Goal: Find specific page/section: Find specific page/section

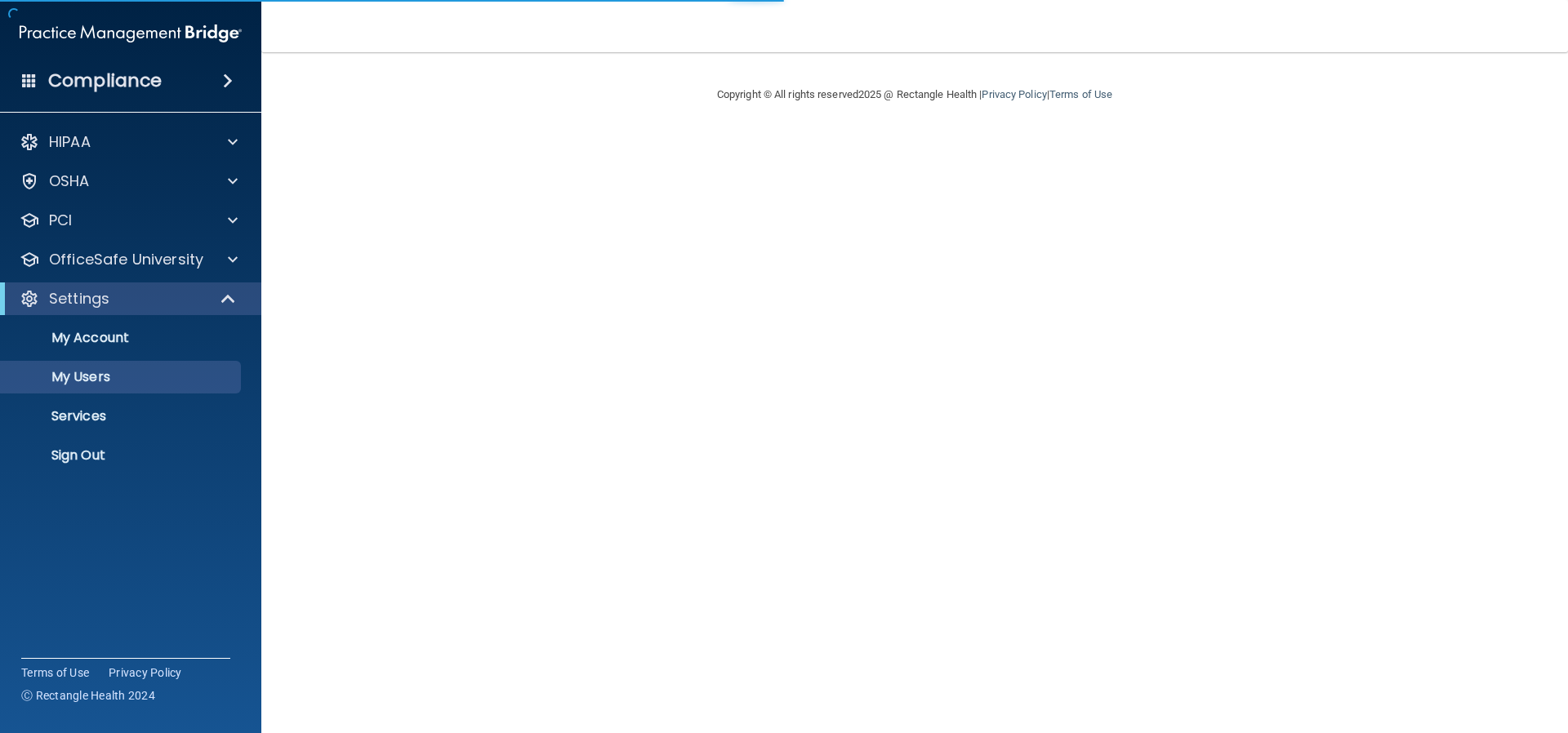
select select "20"
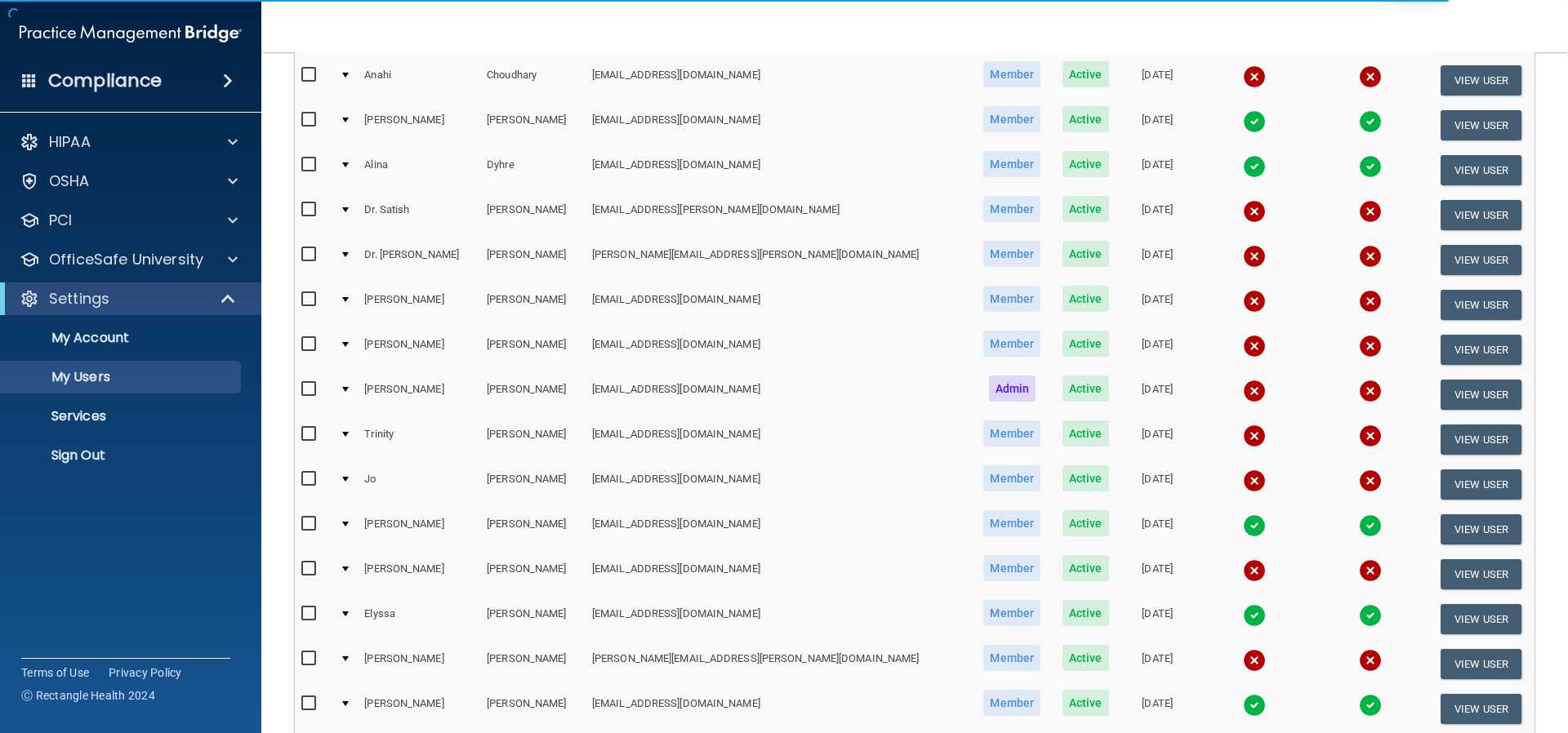
scroll to position [490, 0]
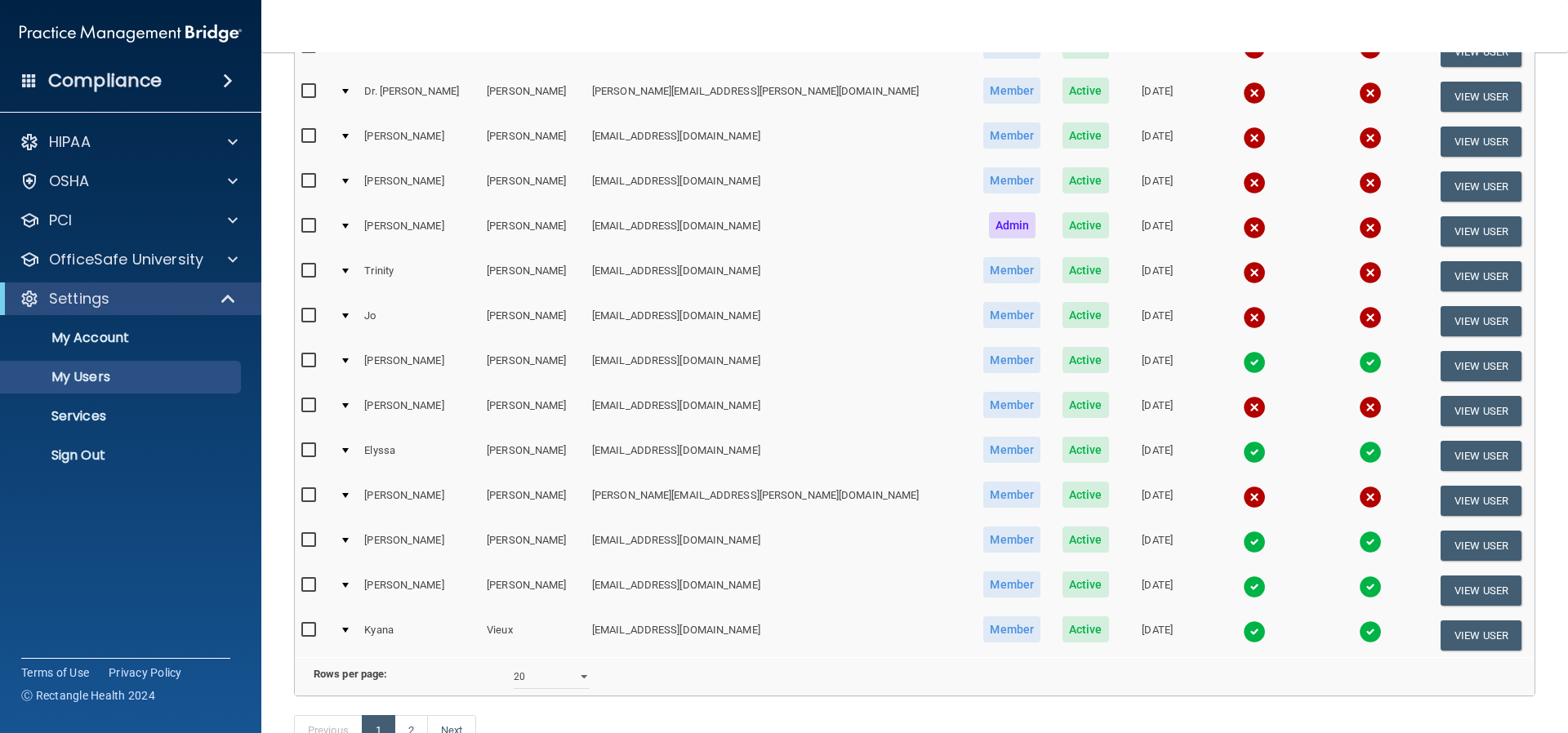
click at [1243, 540] on img at bounding box center [1254, 542] width 23 height 23
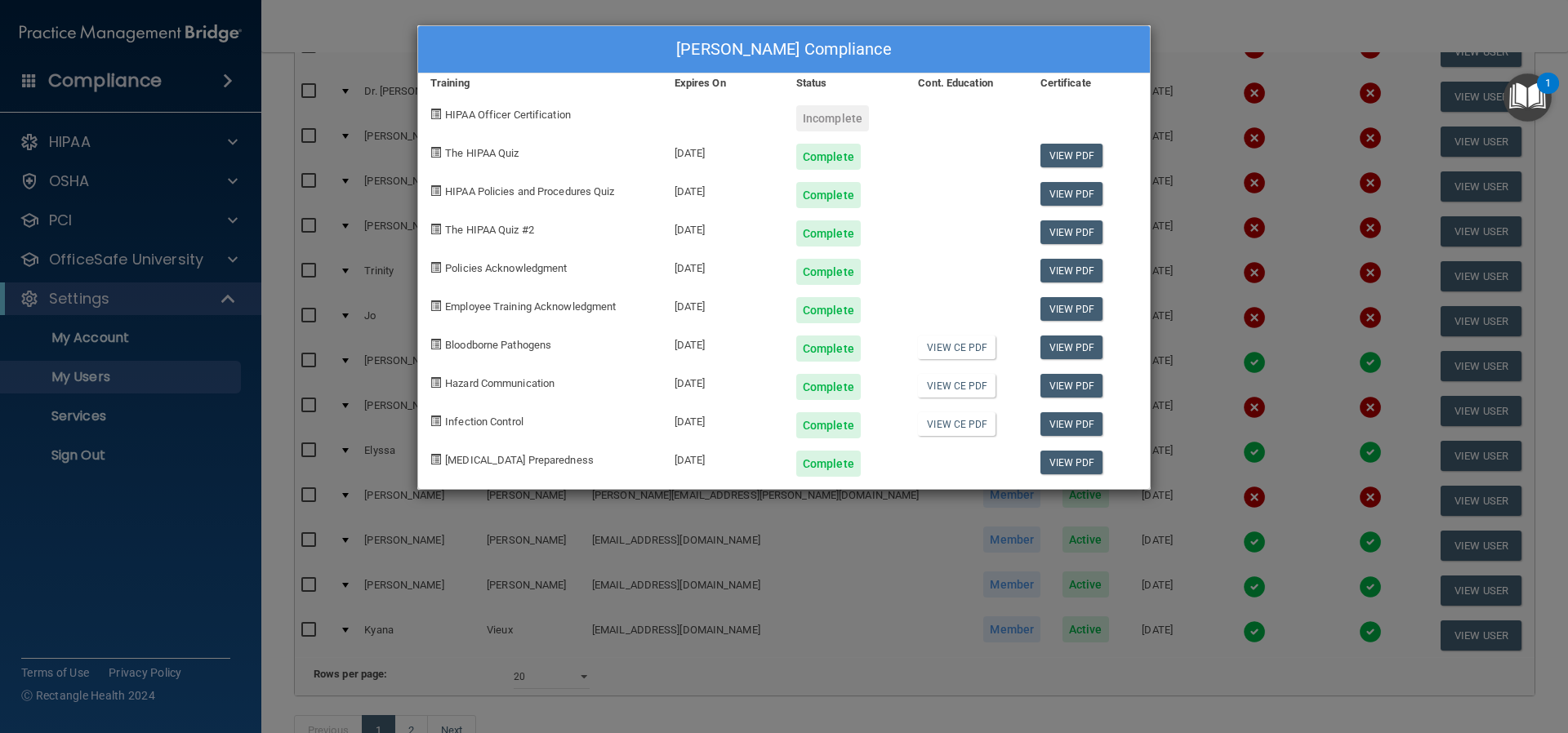
click at [815, 541] on div "Debbie Morse's Compliance Training Expires On Status Cont. Education Certificat…" at bounding box center [784, 366] width 1568 height 733
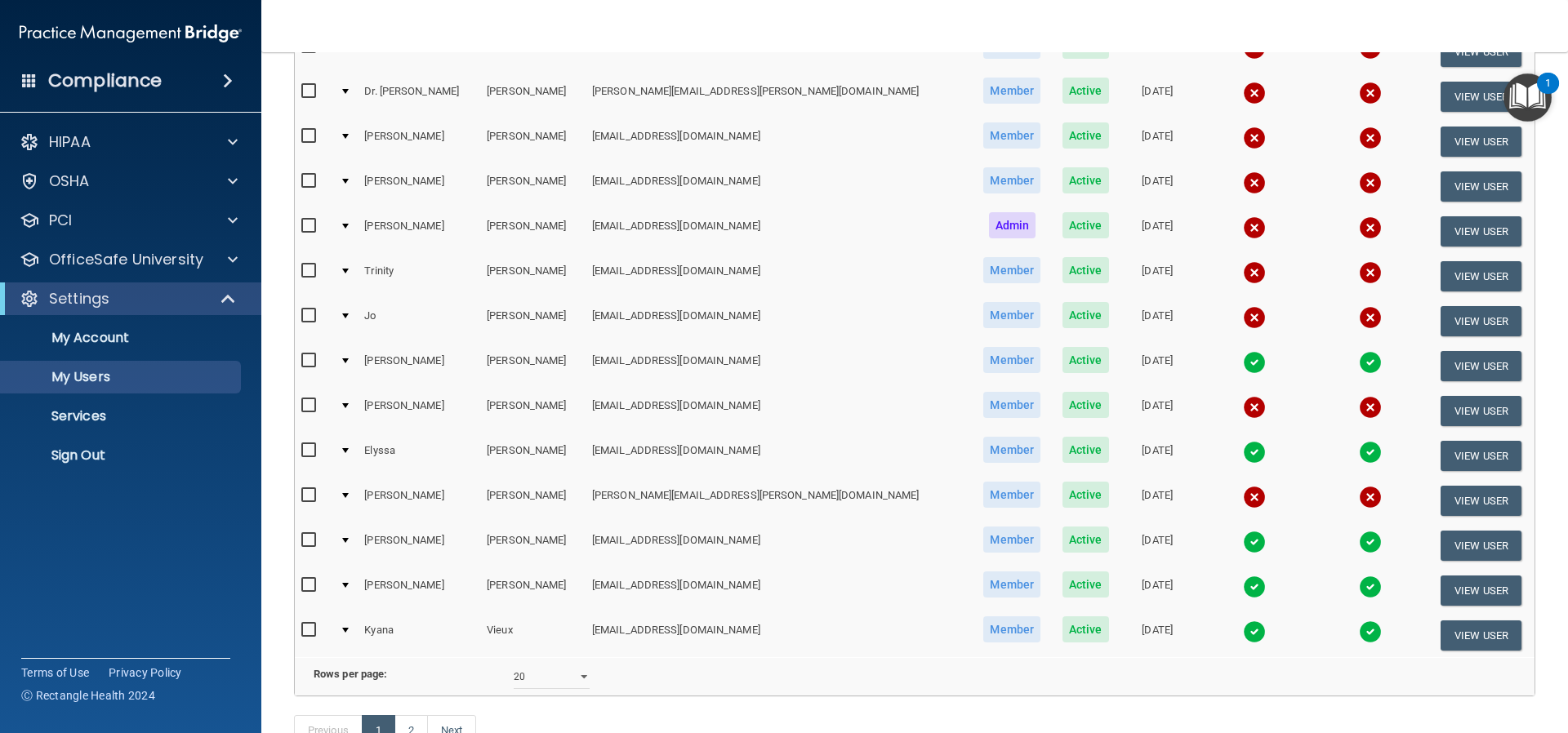
scroll to position [163, 0]
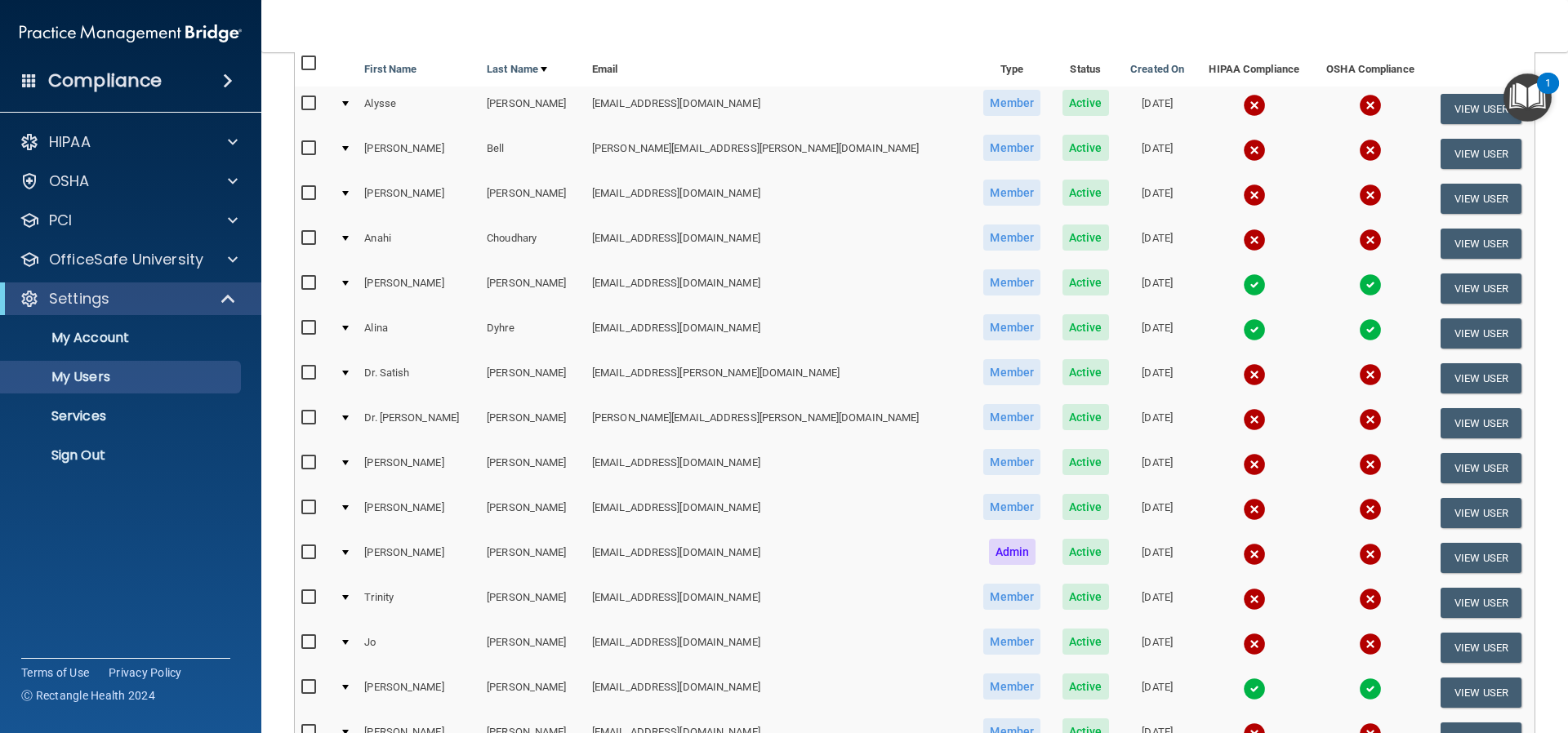
click at [1243, 287] on img at bounding box center [1254, 284] width 23 height 23
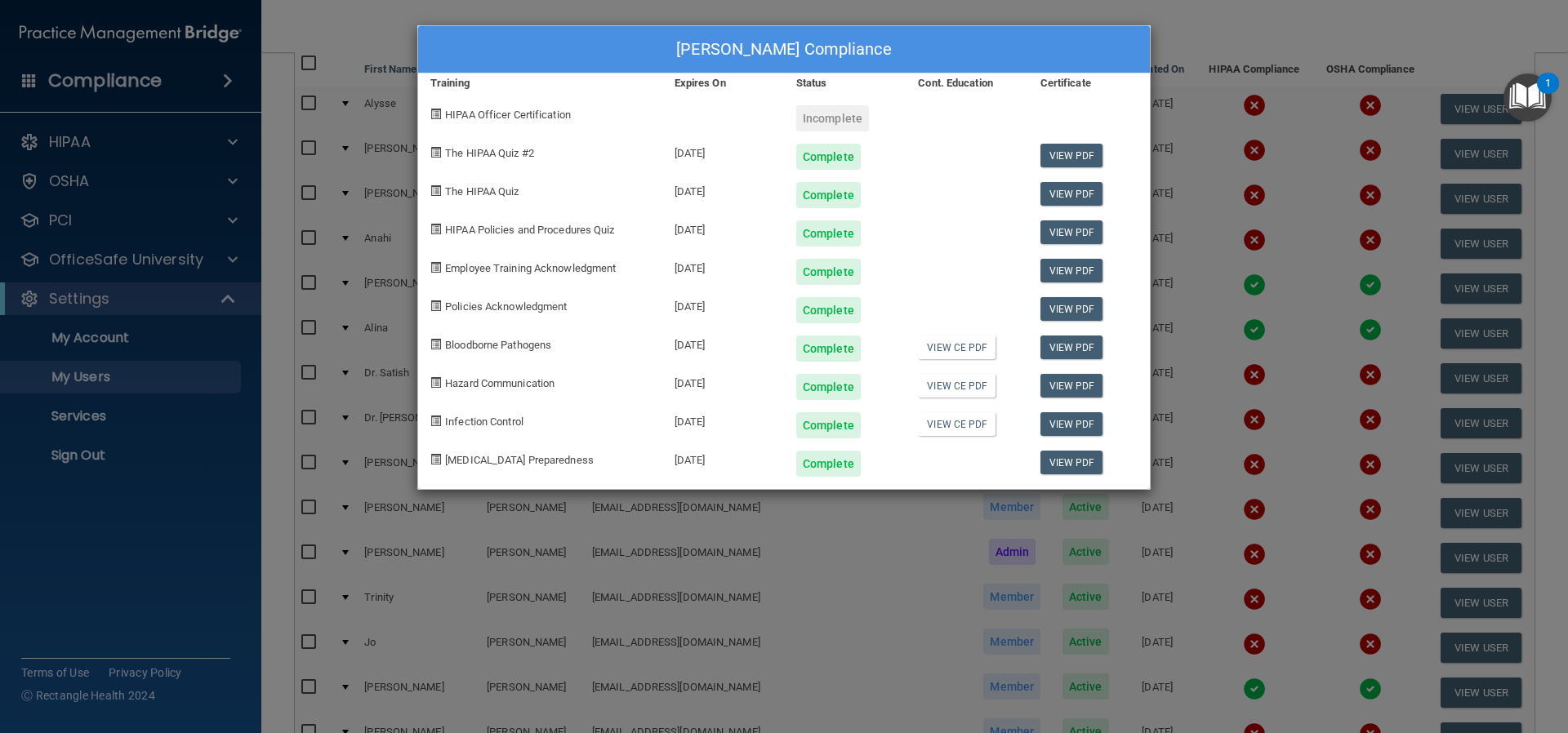
click at [768, 547] on div "Katrice Dunn's Compliance Training Expires On Status Cont. Education Certificat…" at bounding box center [784, 366] width 1568 height 733
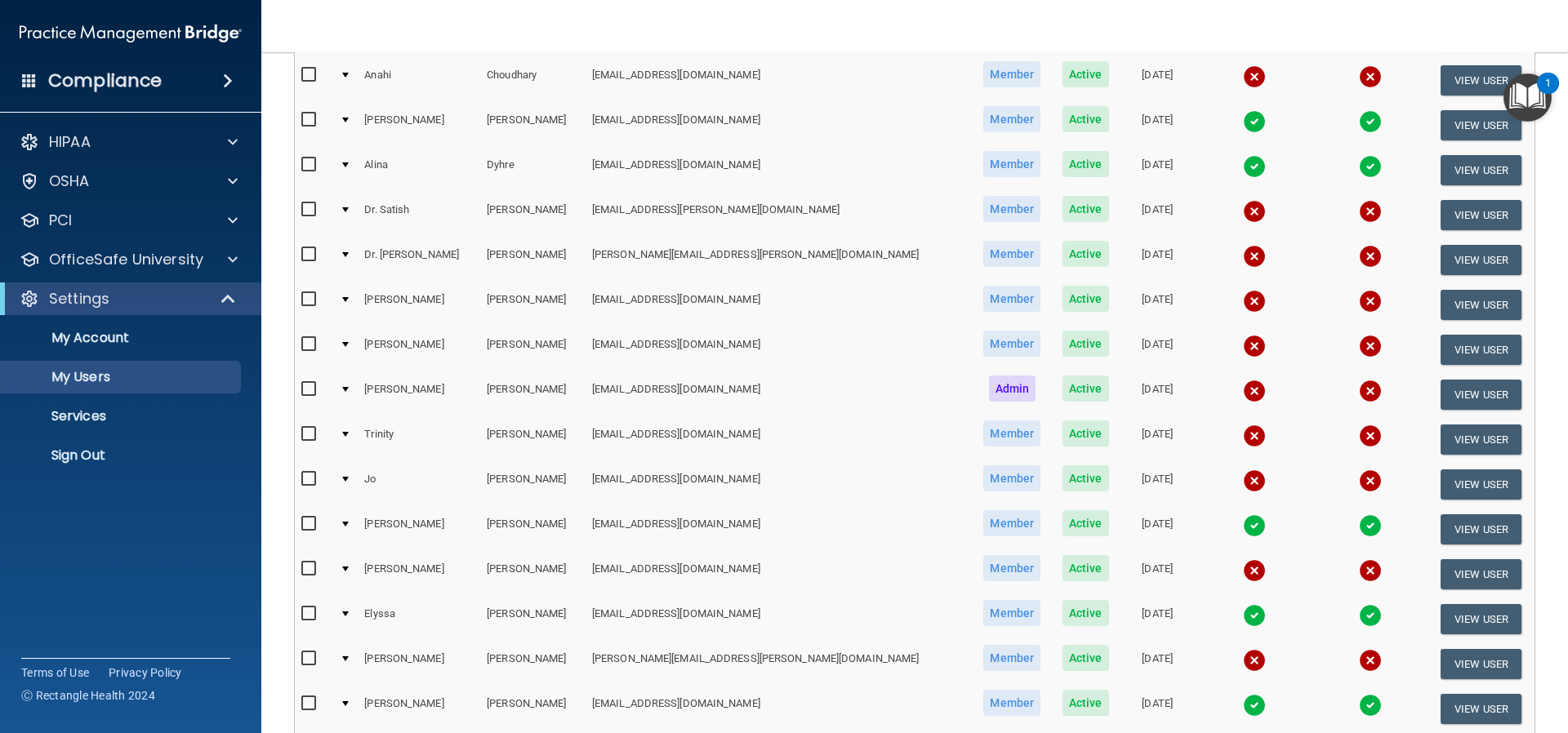
scroll to position [490, 0]
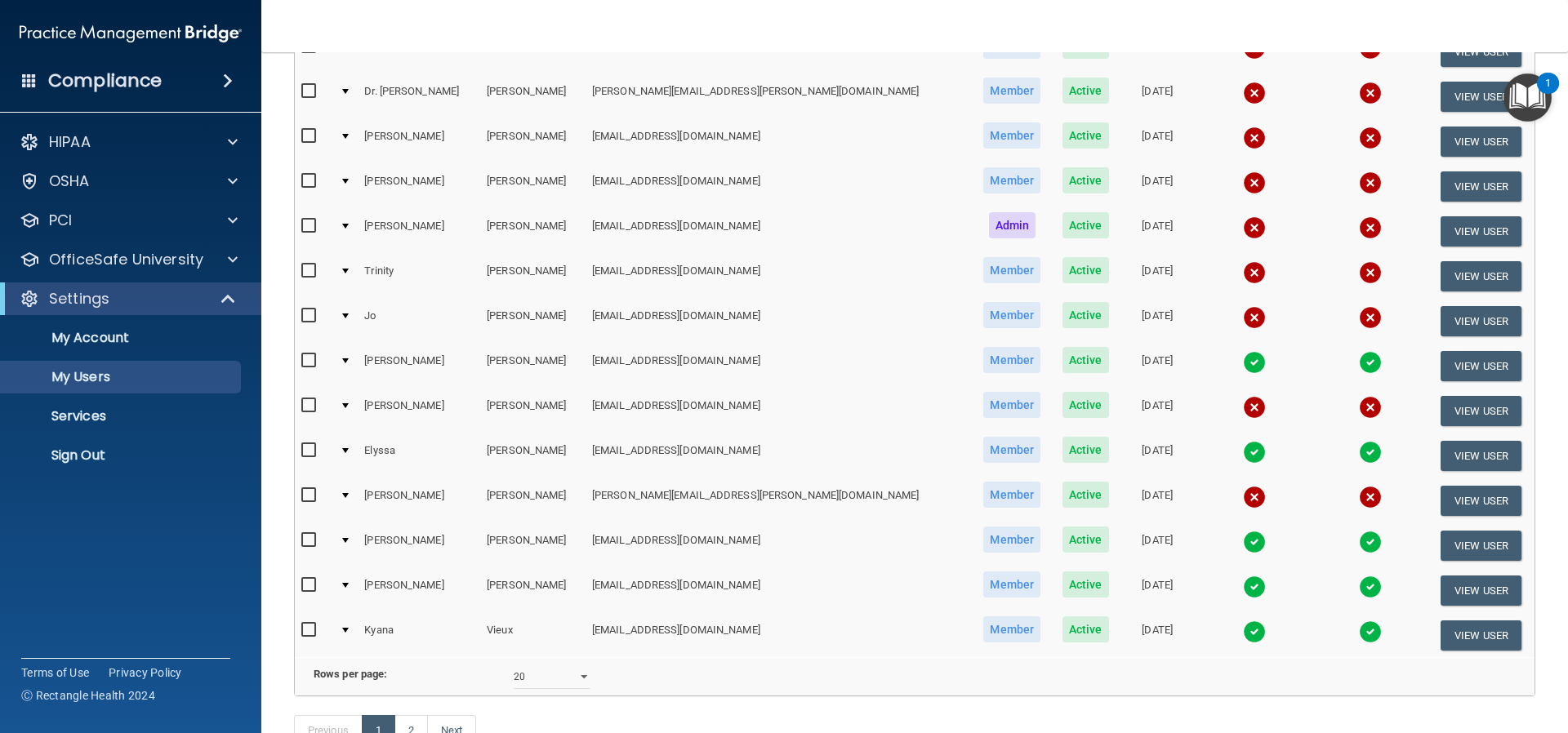
click at [1243, 627] on img at bounding box center [1254, 632] width 23 height 23
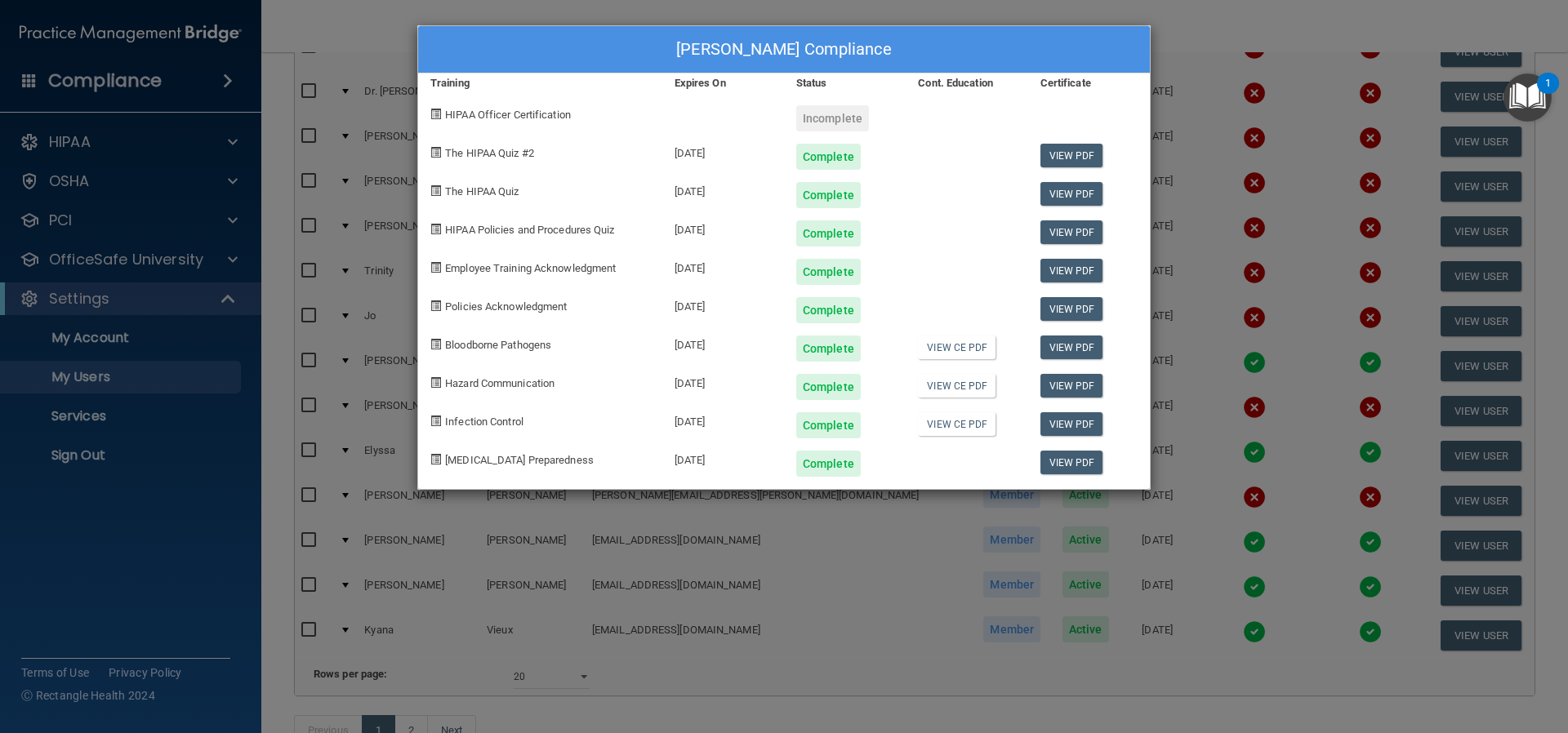
click at [794, 536] on div "Kyana Vieux's Compliance Training Expires On Status Cont. Education Certificate…" at bounding box center [784, 366] width 1568 height 733
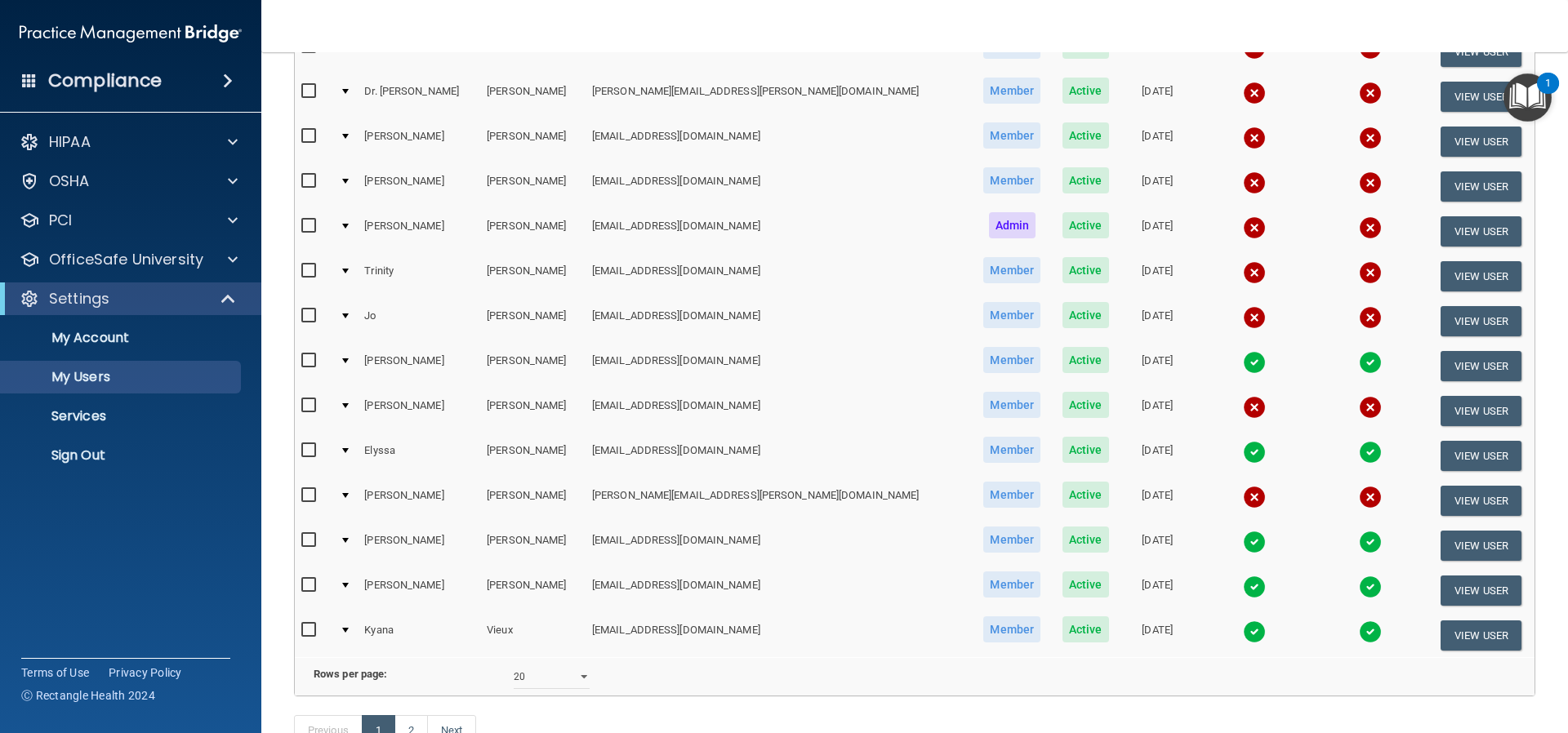
click at [1243, 583] on img at bounding box center [1254, 587] width 23 height 23
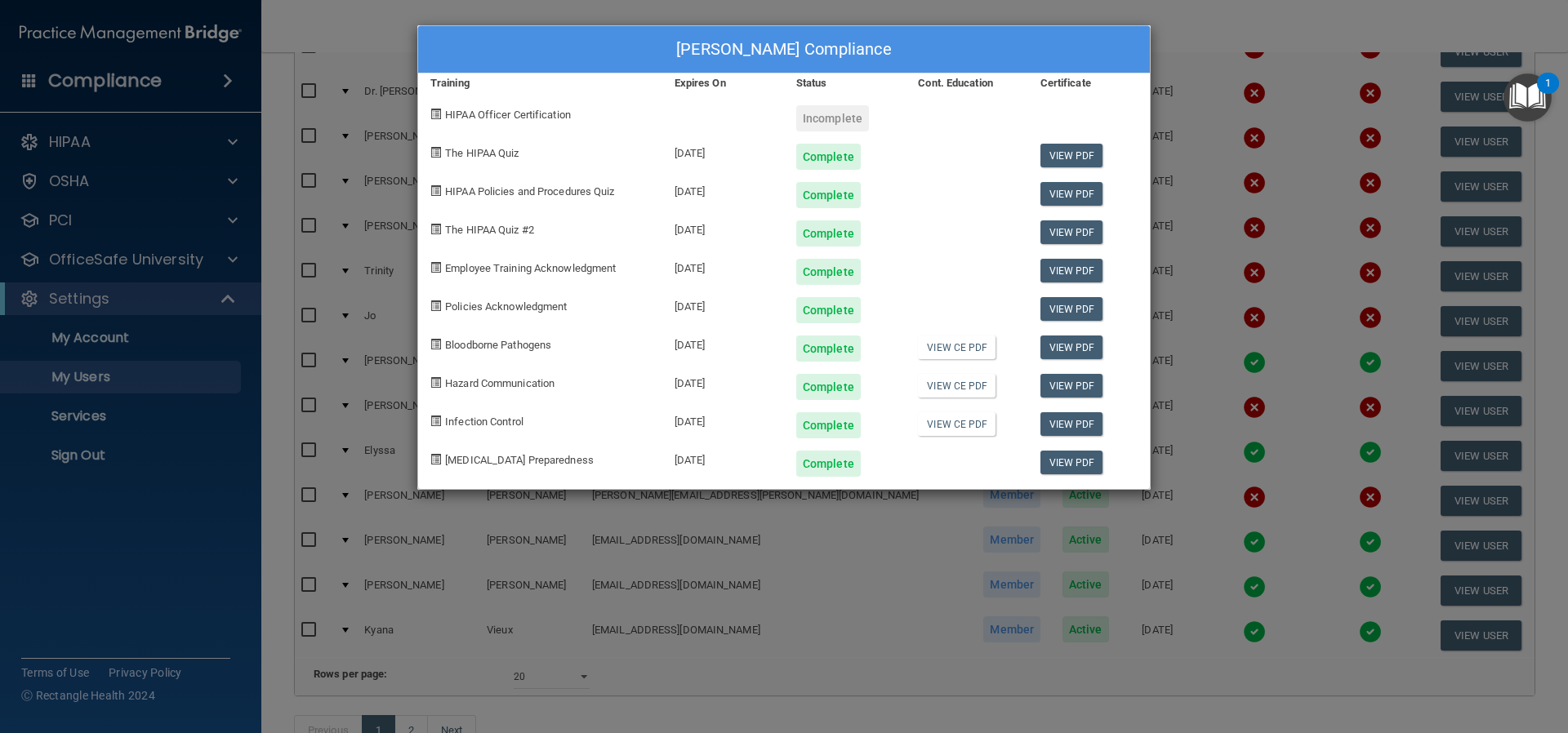
click at [760, 557] on div "Jenny Nguyen's Compliance Training Expires On Status Cont. Education Certificat…" at bounding box center [784, 366] width 1568 height 733
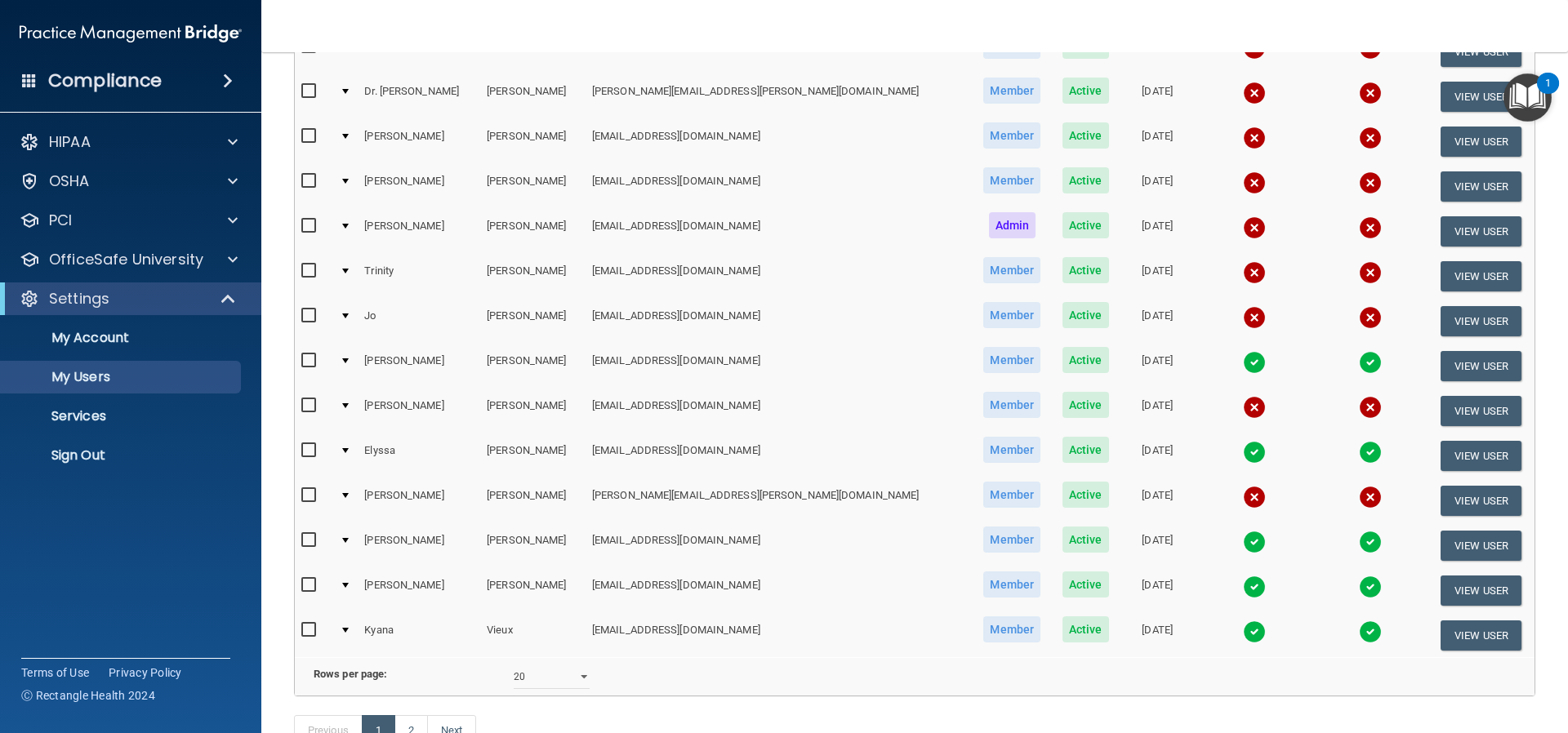
scroll to position [618, 0]
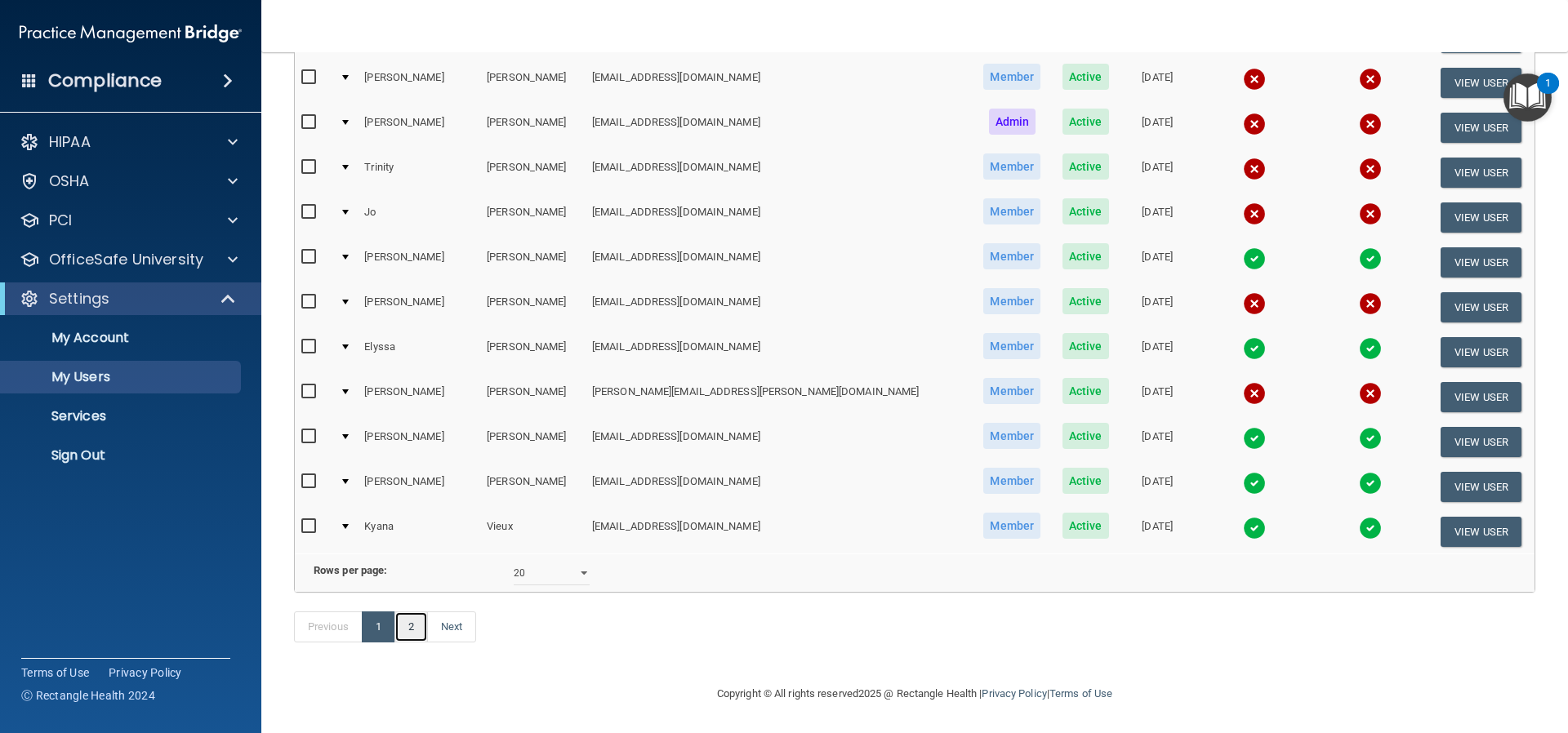
click at [409, 624] on link "2" at bounding box center [410, 627] width 33 height 31
select select "20"
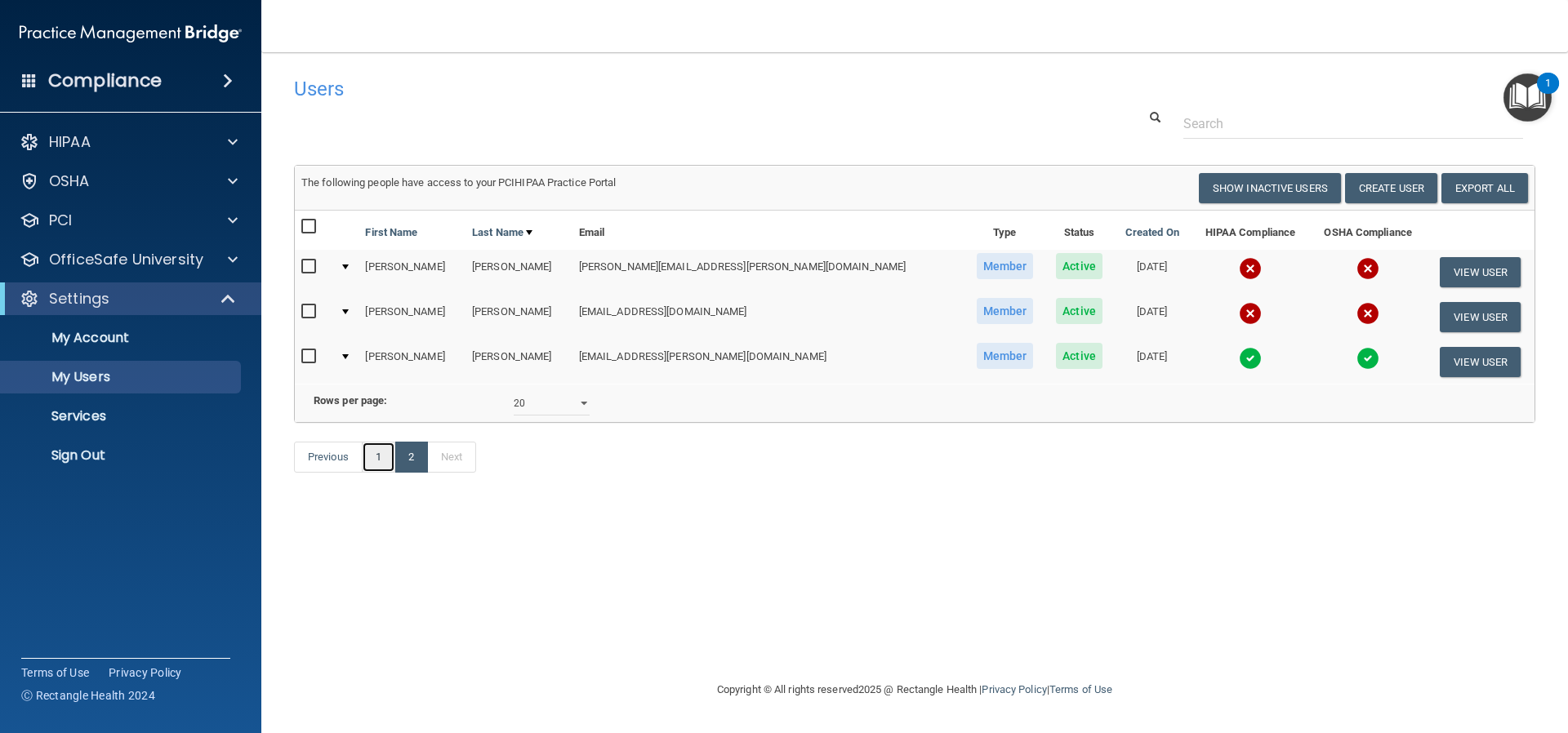
click at [381, 472] on link "1" at bounding box center [378, 457] width 33 height 31
select select "20"
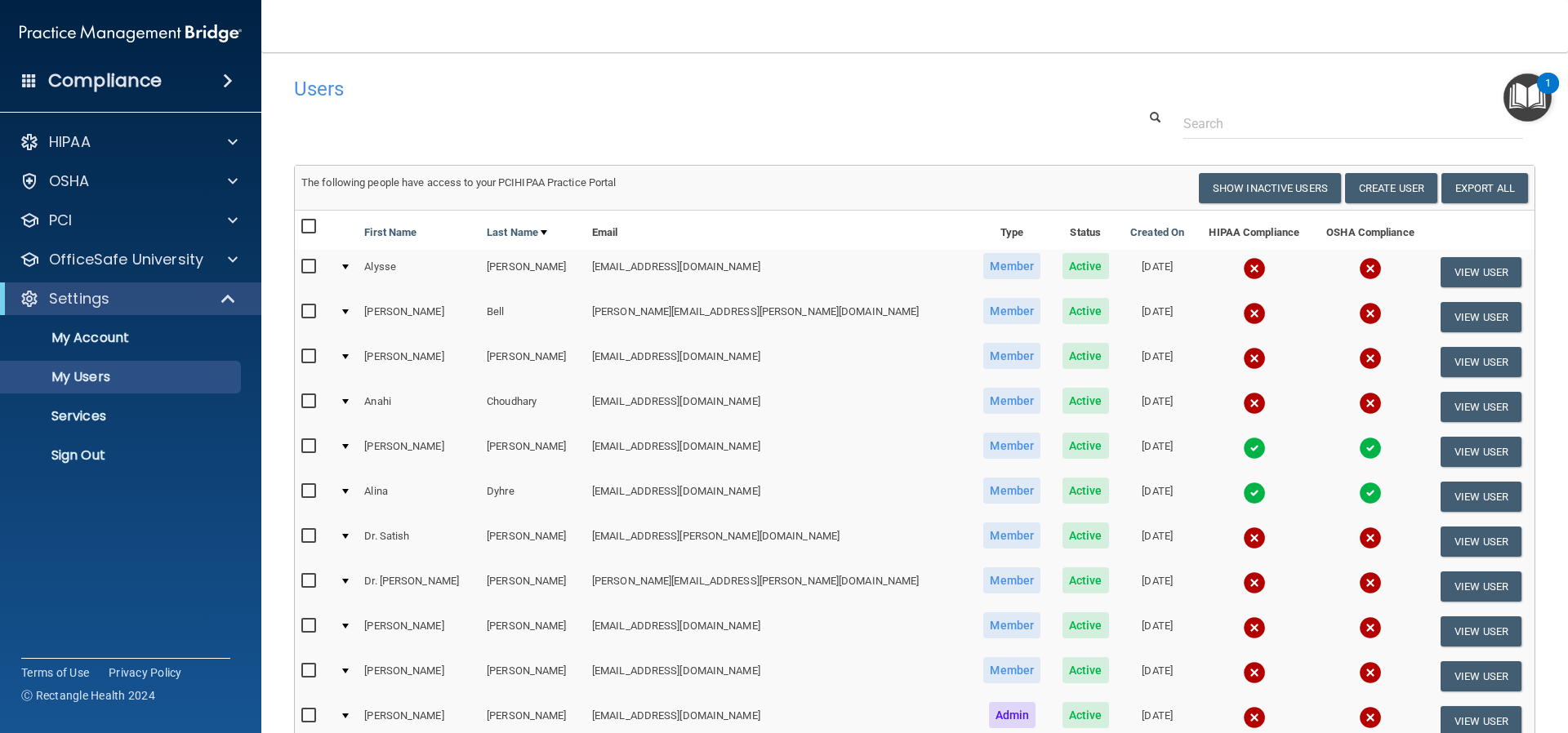
click at [1243, 403] on img at bounding box center [1254, 403] width 23 height 23
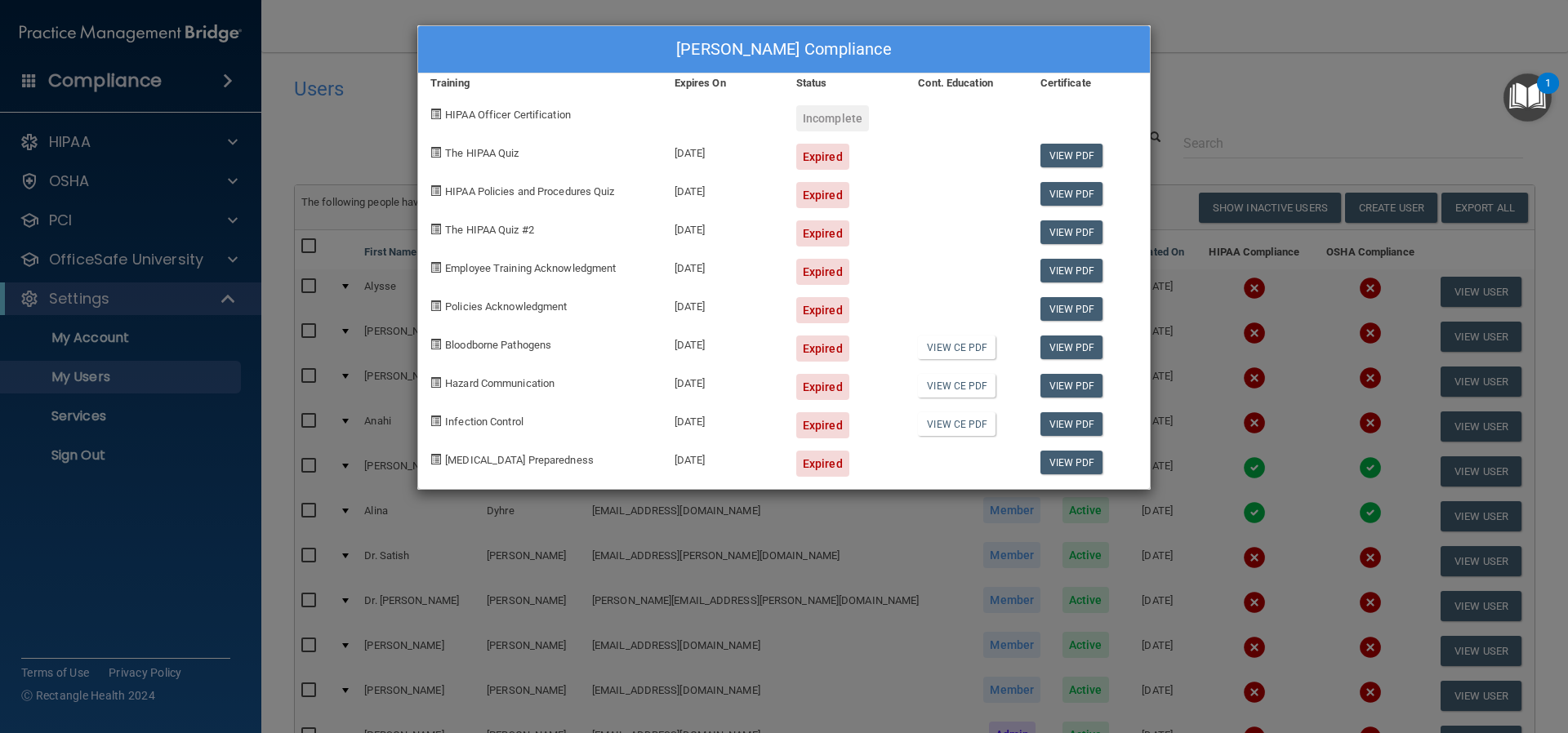
click at [808, 526] on div "Anahi Choudhary's Compliance Training Expires On Status Cont. Education Certifi…" at bounding box center [784, 366] width 1568 height 733
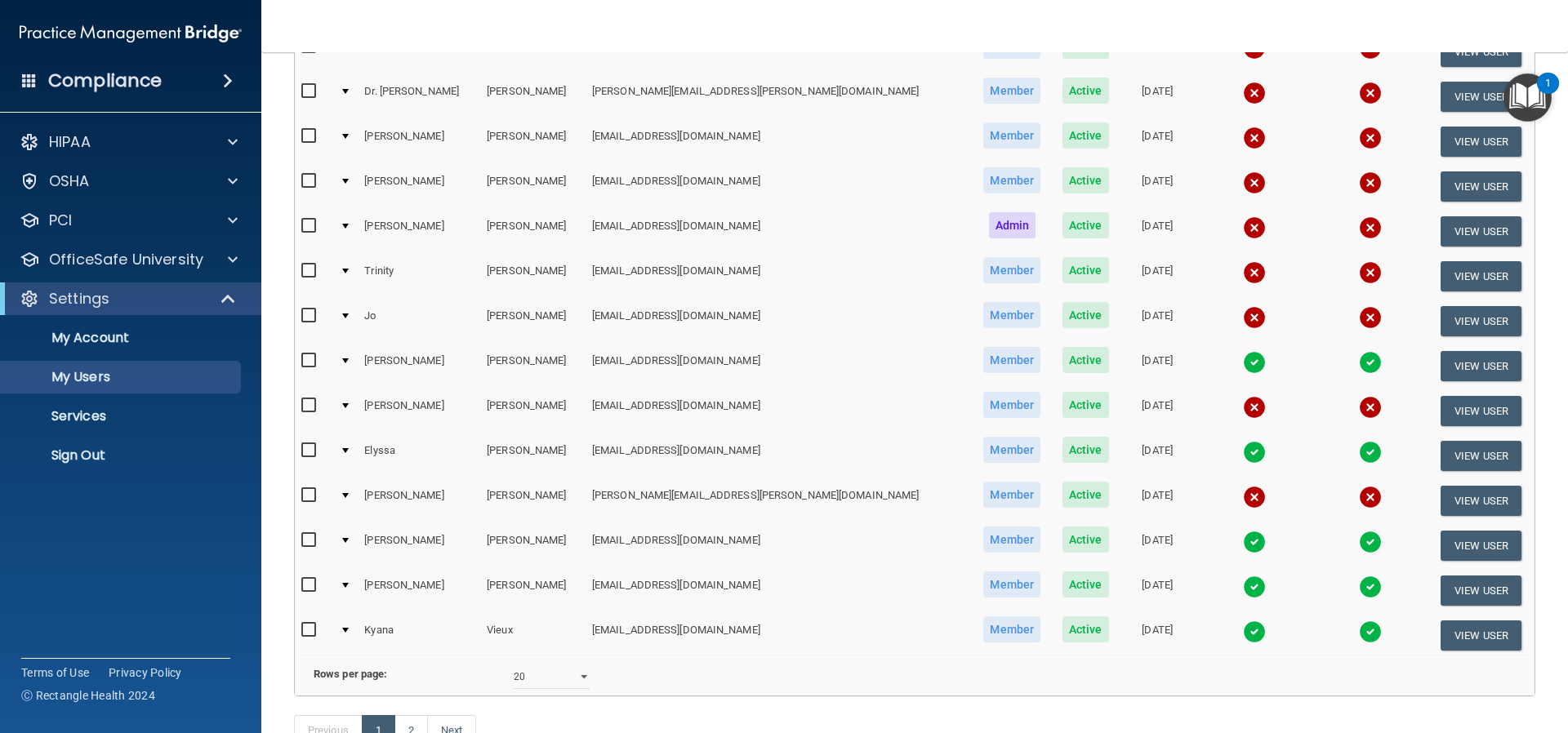
scroll to position [571, 0]
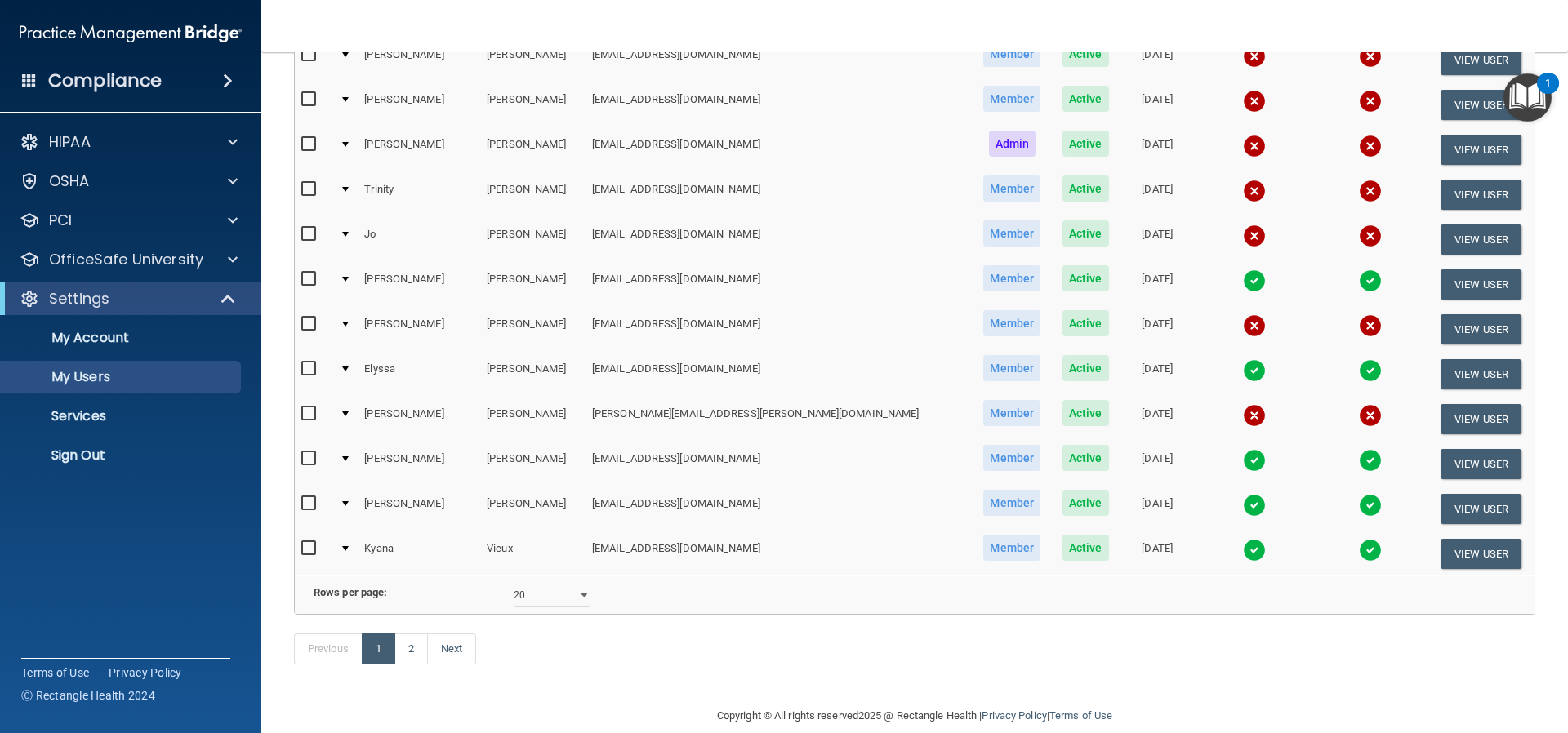
click at [1243, 282] on img at bounding box center [1254, 281] width 23 height 23
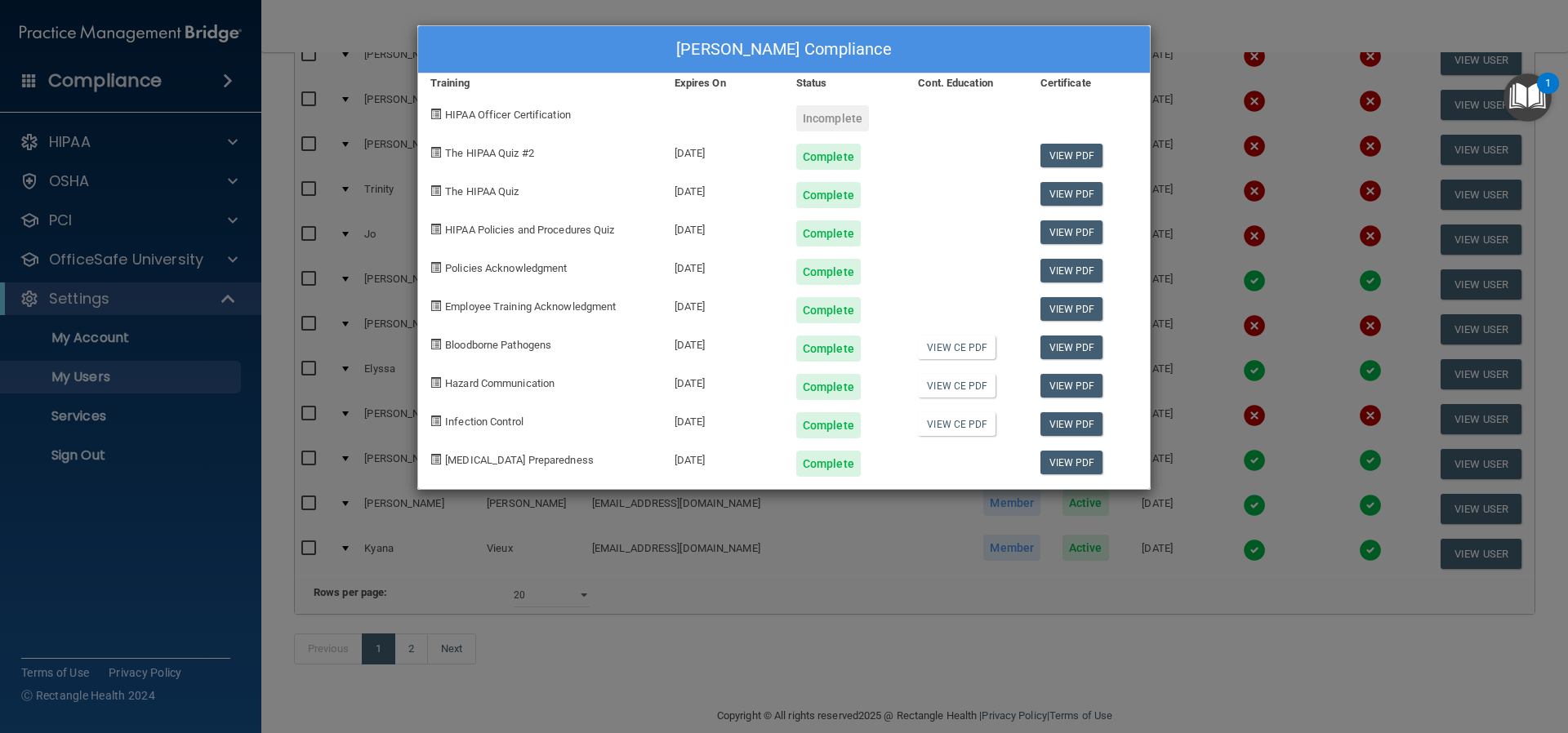
click at [753, 527] on div "Mary Marcella's Compliance Training Expires On Status Cont. Education Certifica…" at bounding box center [784, 366] width 1568 height 733
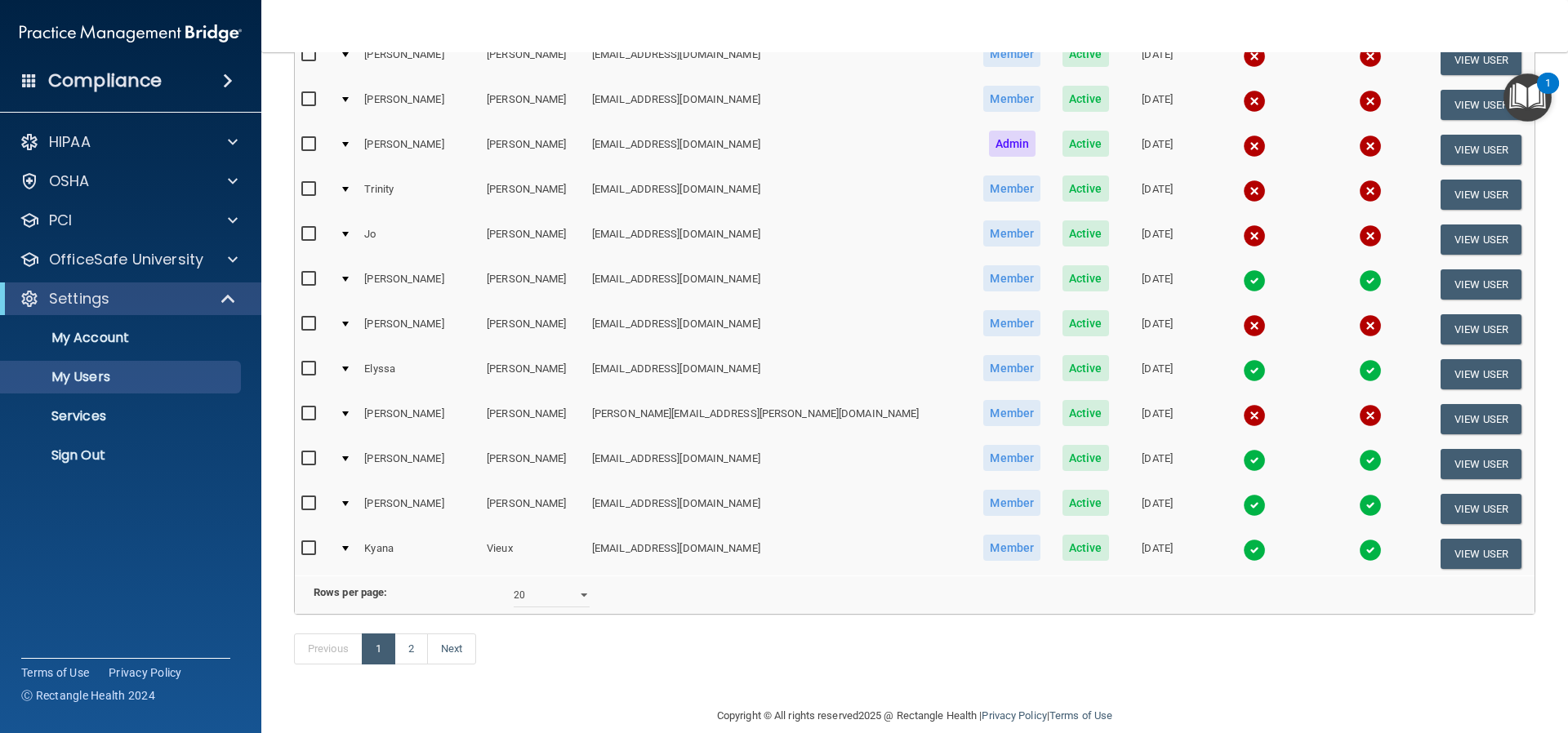
click at [1243, 147] on img at bounding box center [1254, 146] width 23 height 23
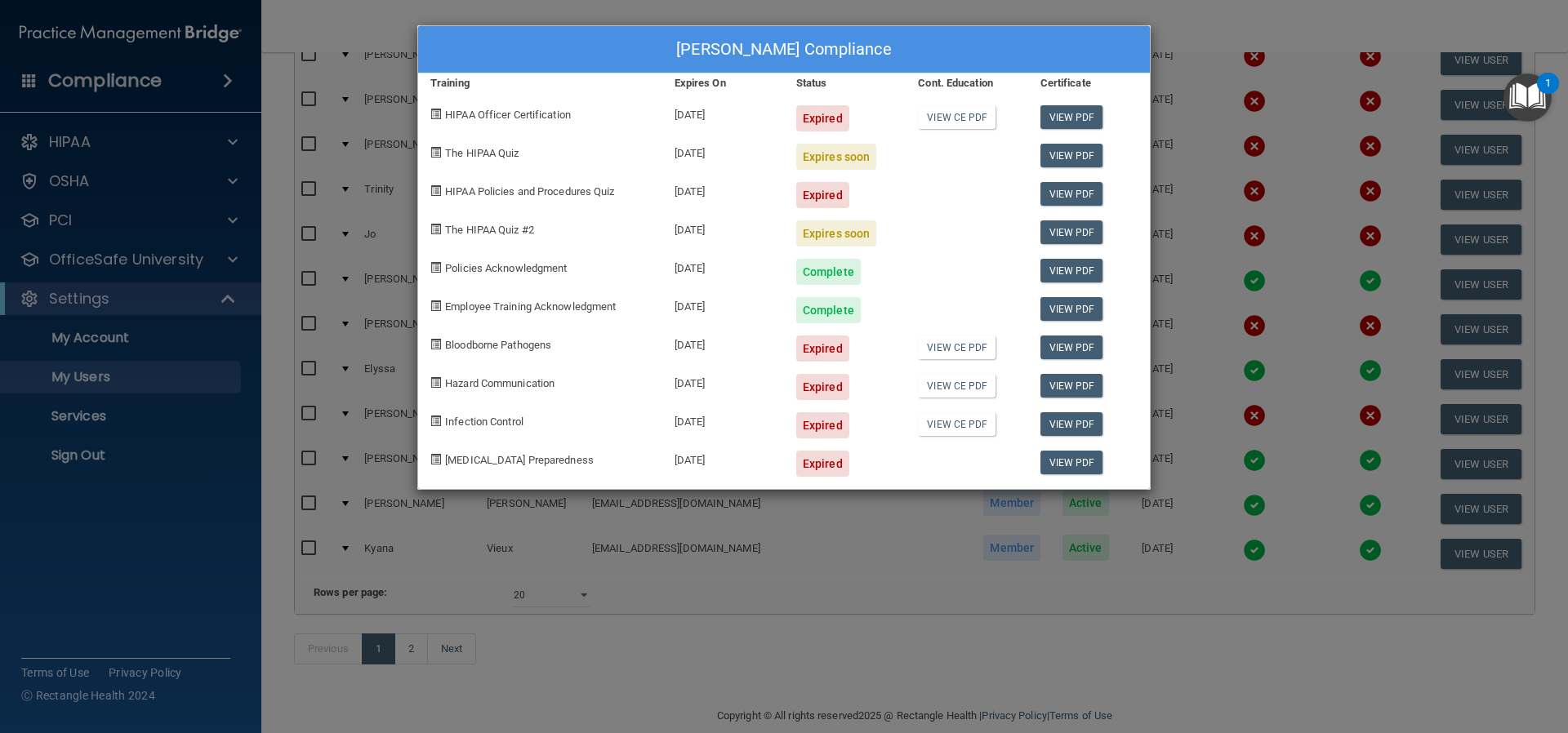
click at [771, 521] on div "Lorena Lucero's Compliance Training Expires On Status Cont. Education Certifica…" at bounding box center [784, 366] width 1568 height 733
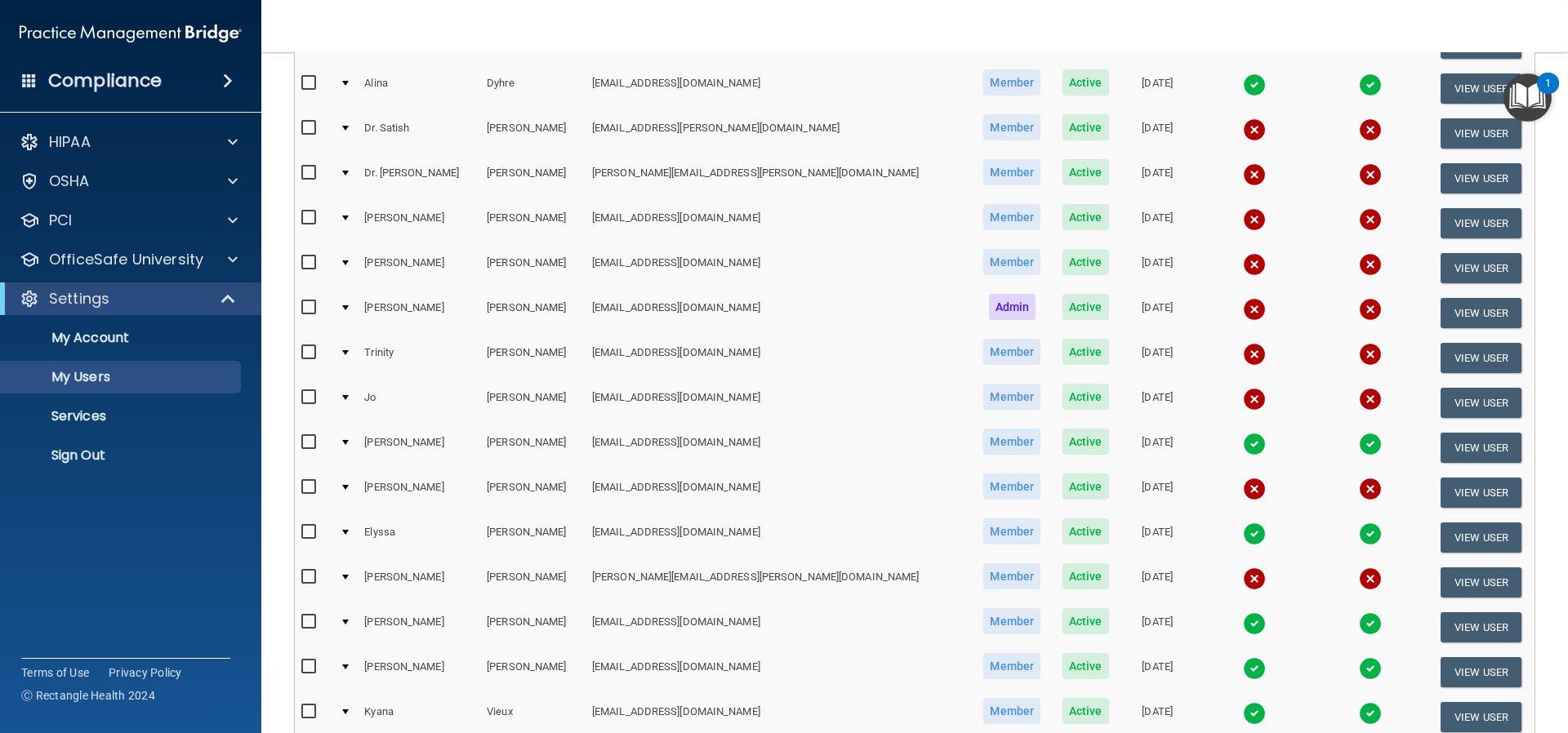
scroll to position [327, 0]
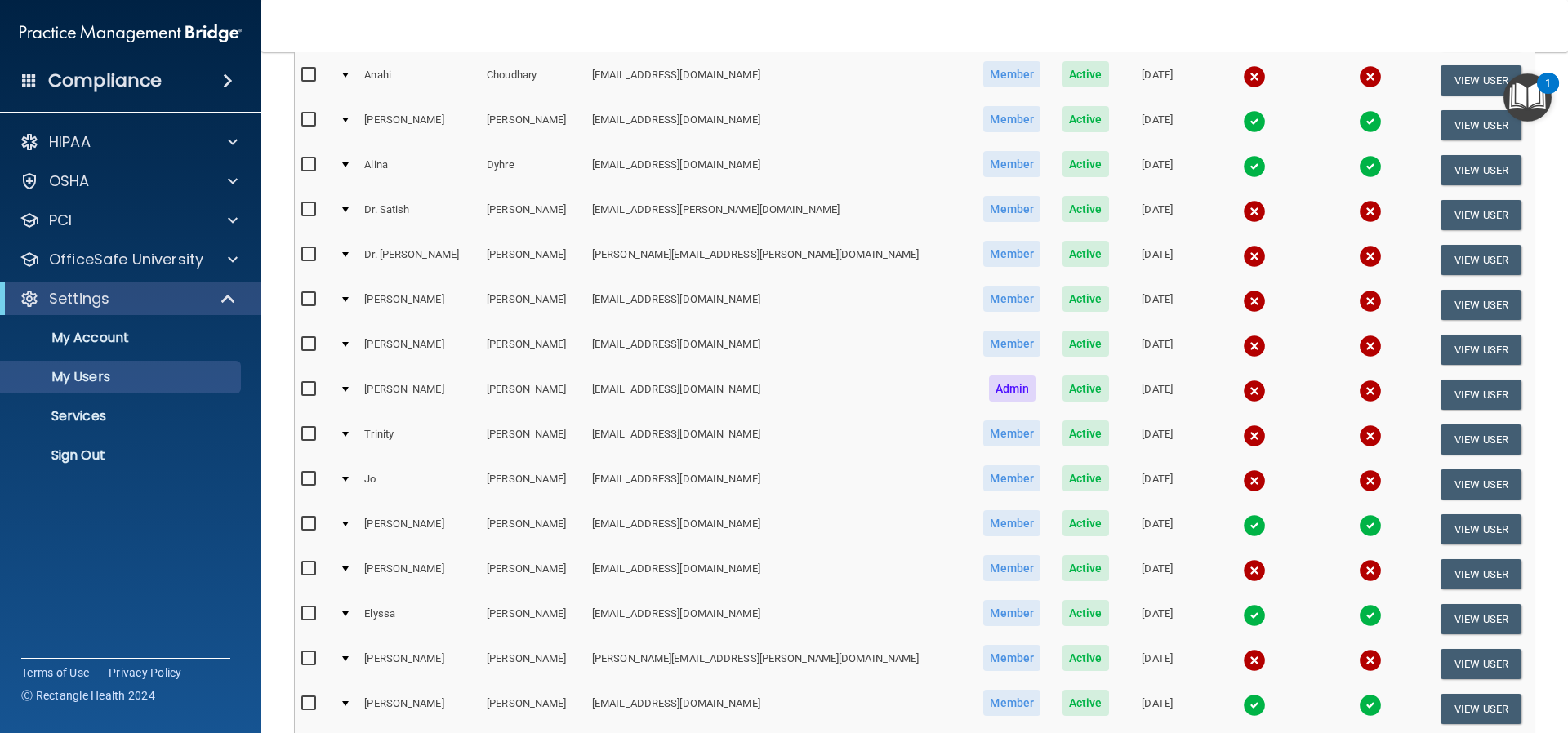
click at [1243, 163] on img at bounding box center [1254, 166] width 23 height 23
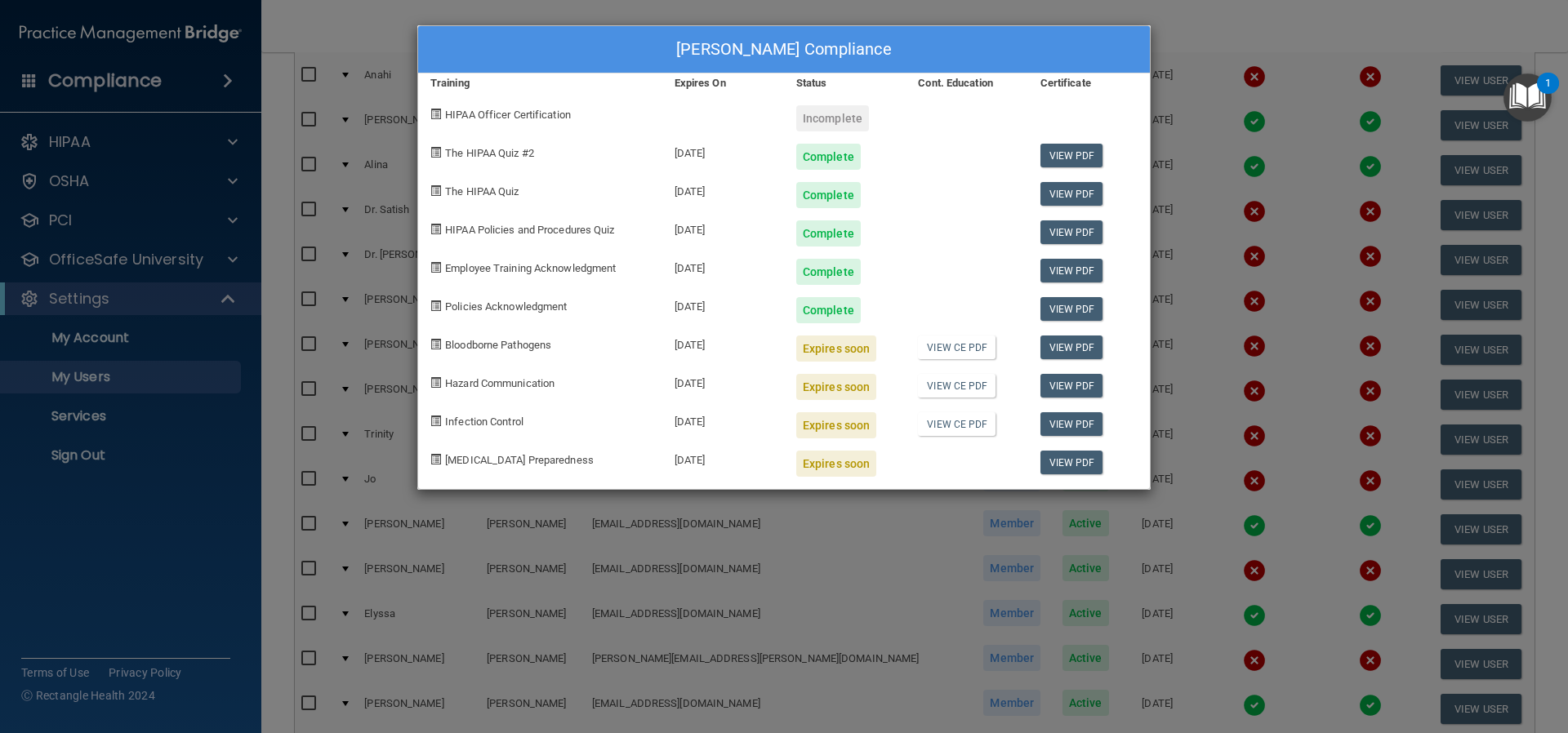
click at [779, 531] on div "Alina Dyhre's Compliance Training Expires On Status Cont. Education Certificate…" at bounding box center [784, 366] width 1568 height 733
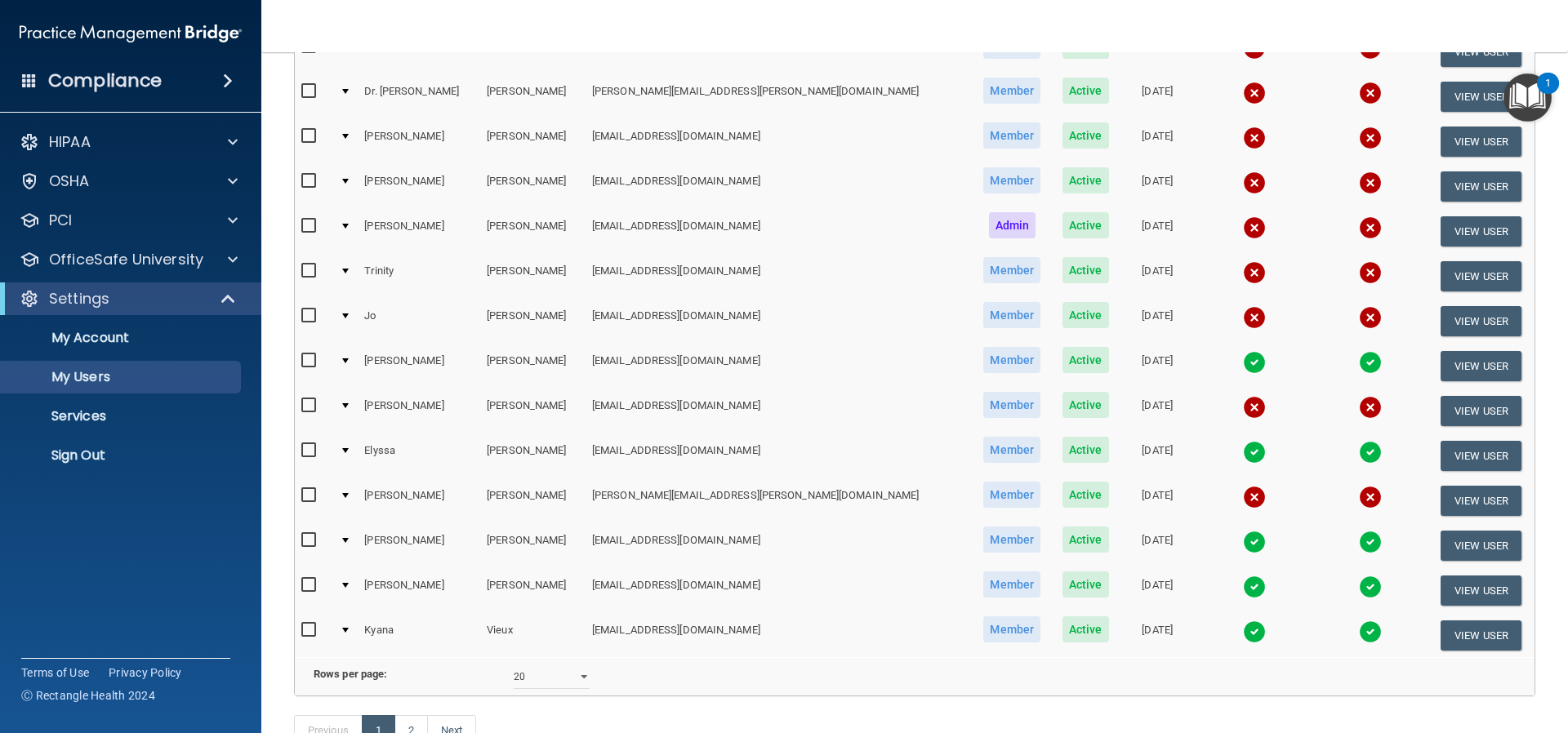
scroll to position [163, 0]
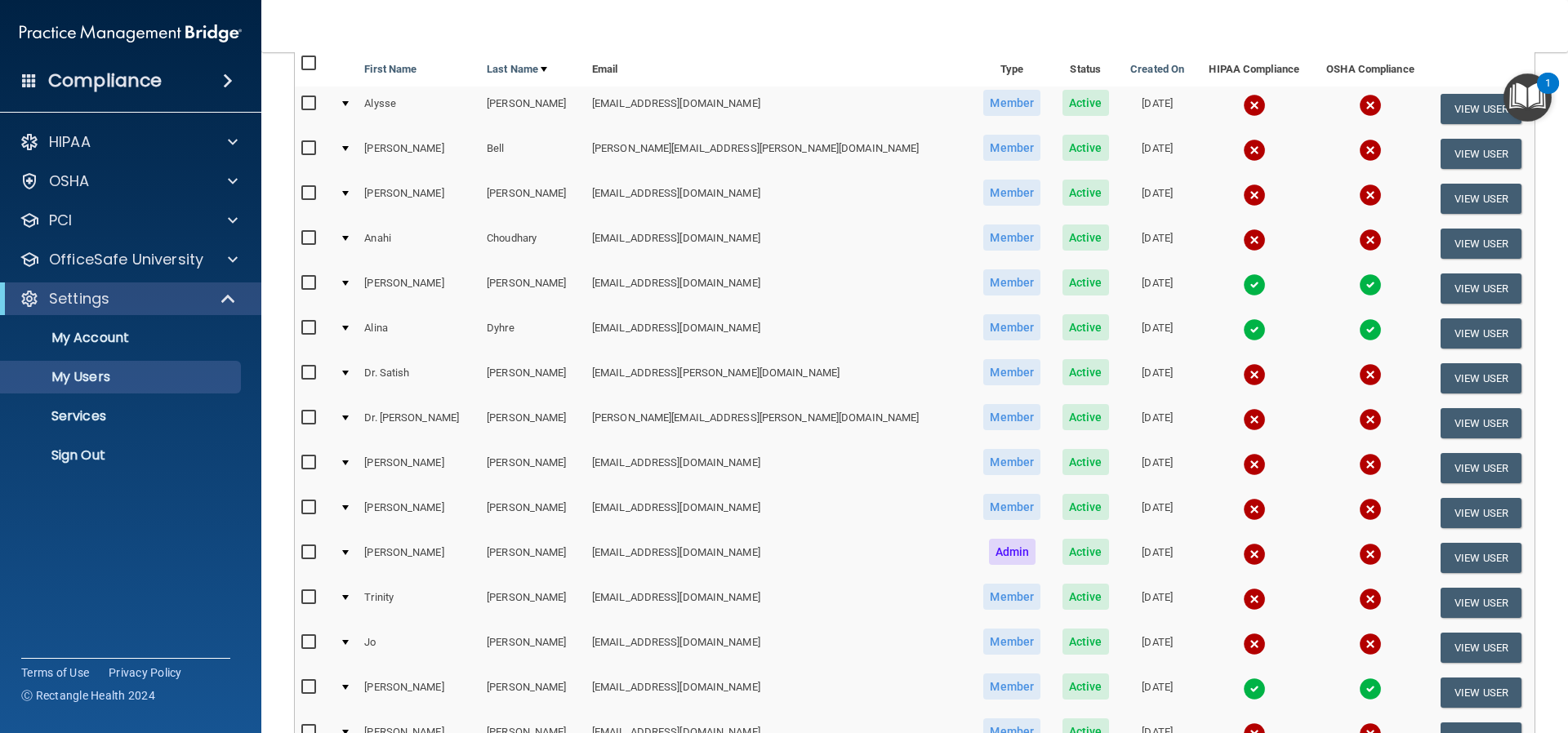
click at [1243, 102] on img at bounding box center [1254, 105] width 23 height 23
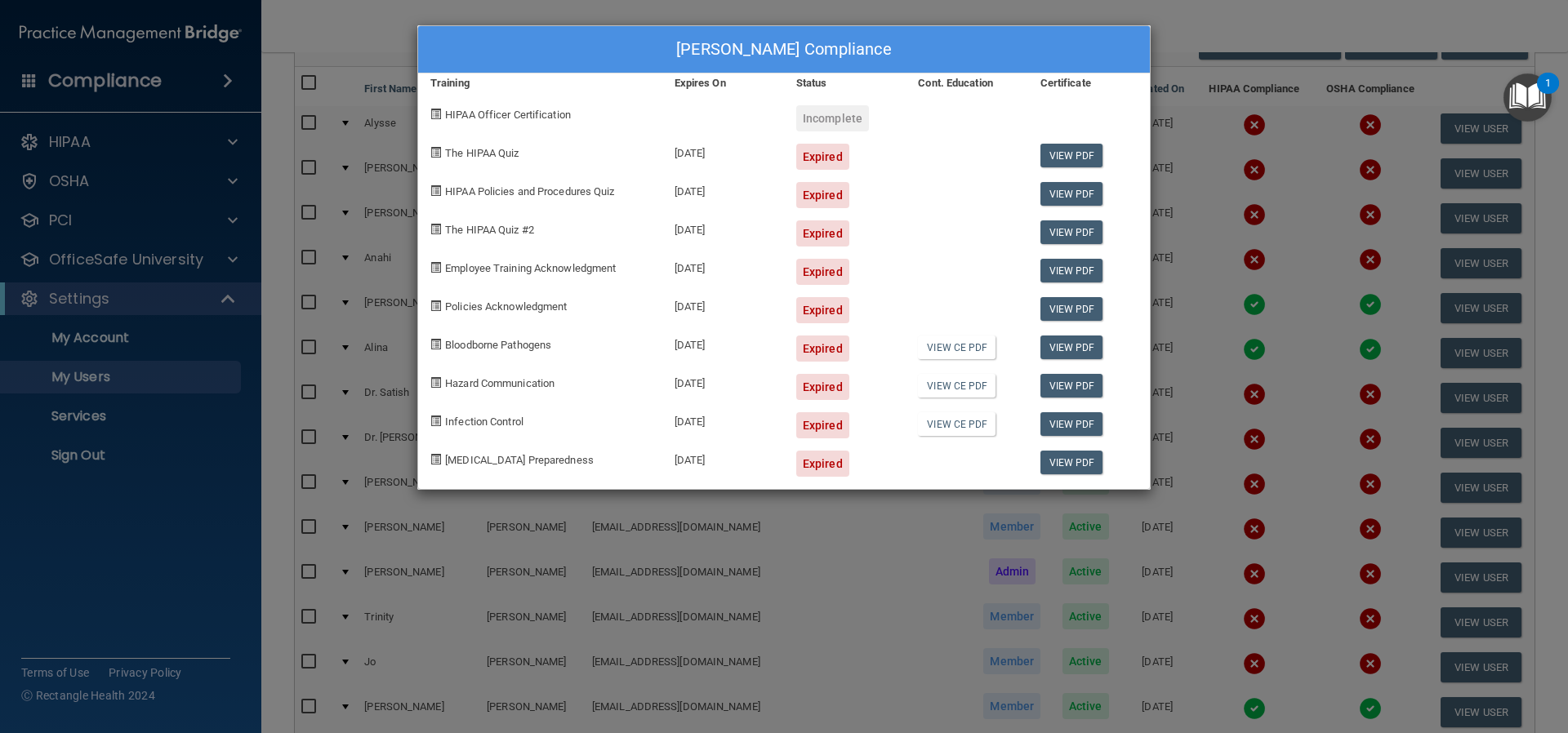
click at [800, 564] on div "Alysse Avila's Compliance Training Expires On Status Cont. Education Certificat…" at bounding box center [784, 366] width 1568 height 733
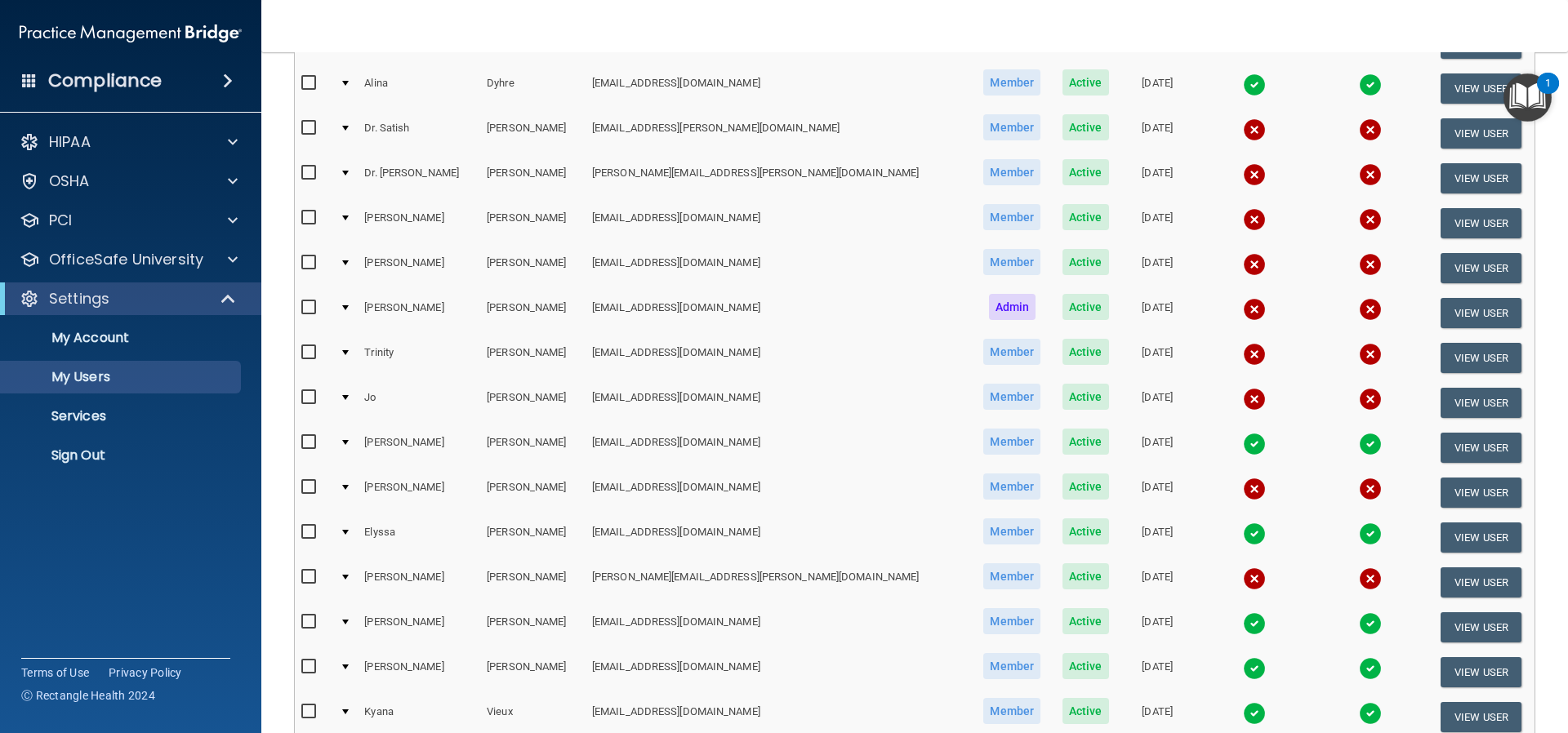
scroll to position [571, 0]
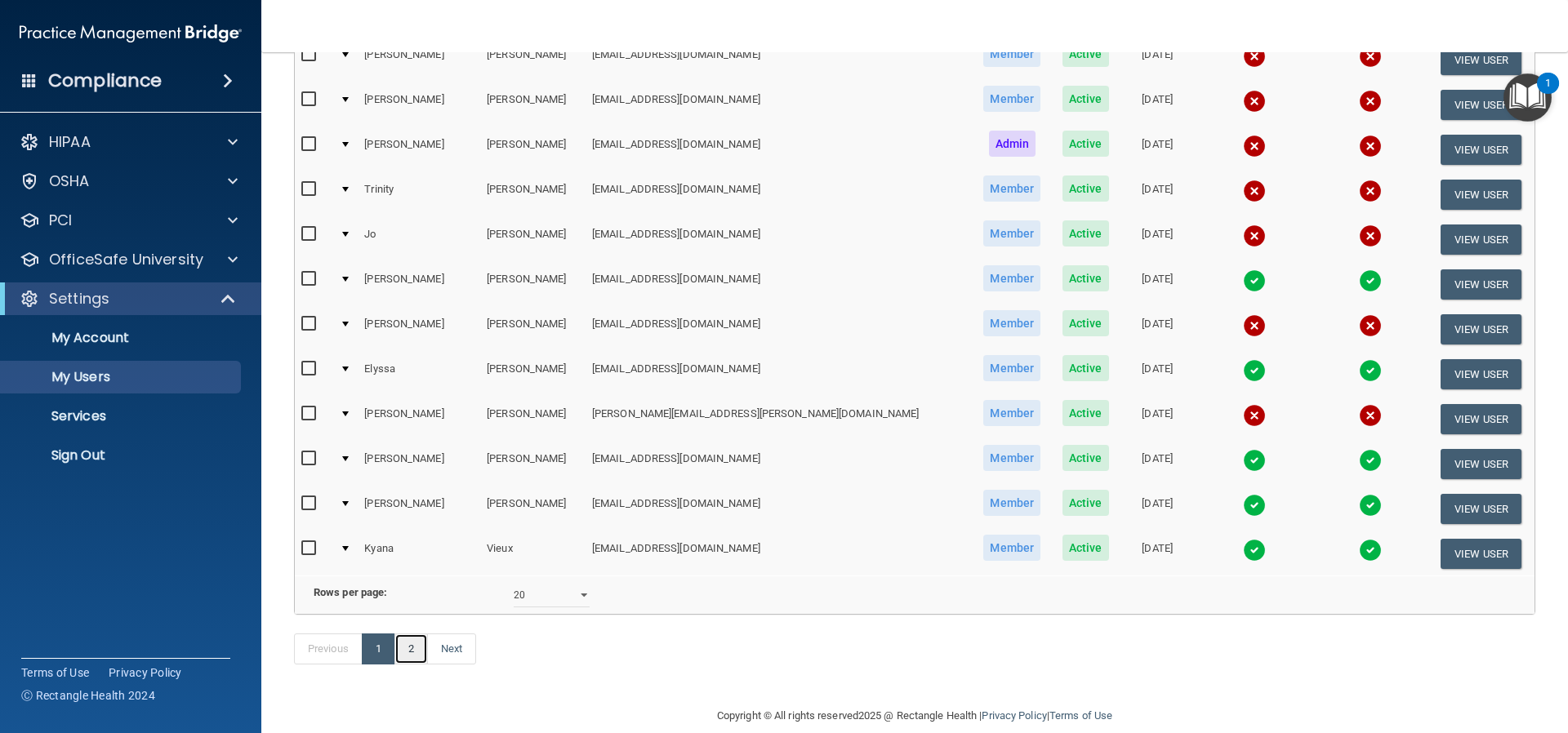
click at [416, 665] on link "2" at bounding box center [410, 649] width 33 height 31
select select "20"
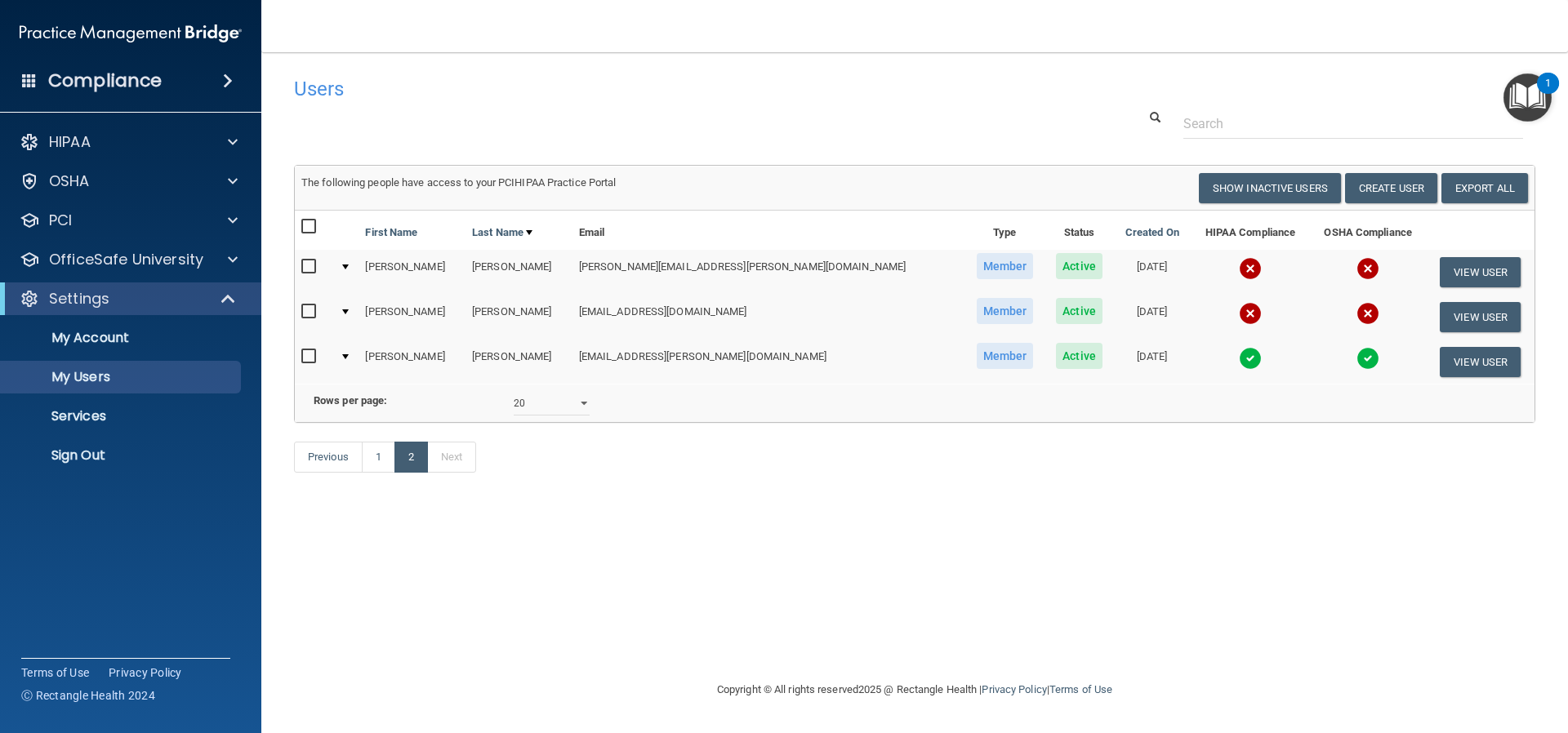
click at [1239, 358] on img at bounding box center [1250, 358] width 23 height 23
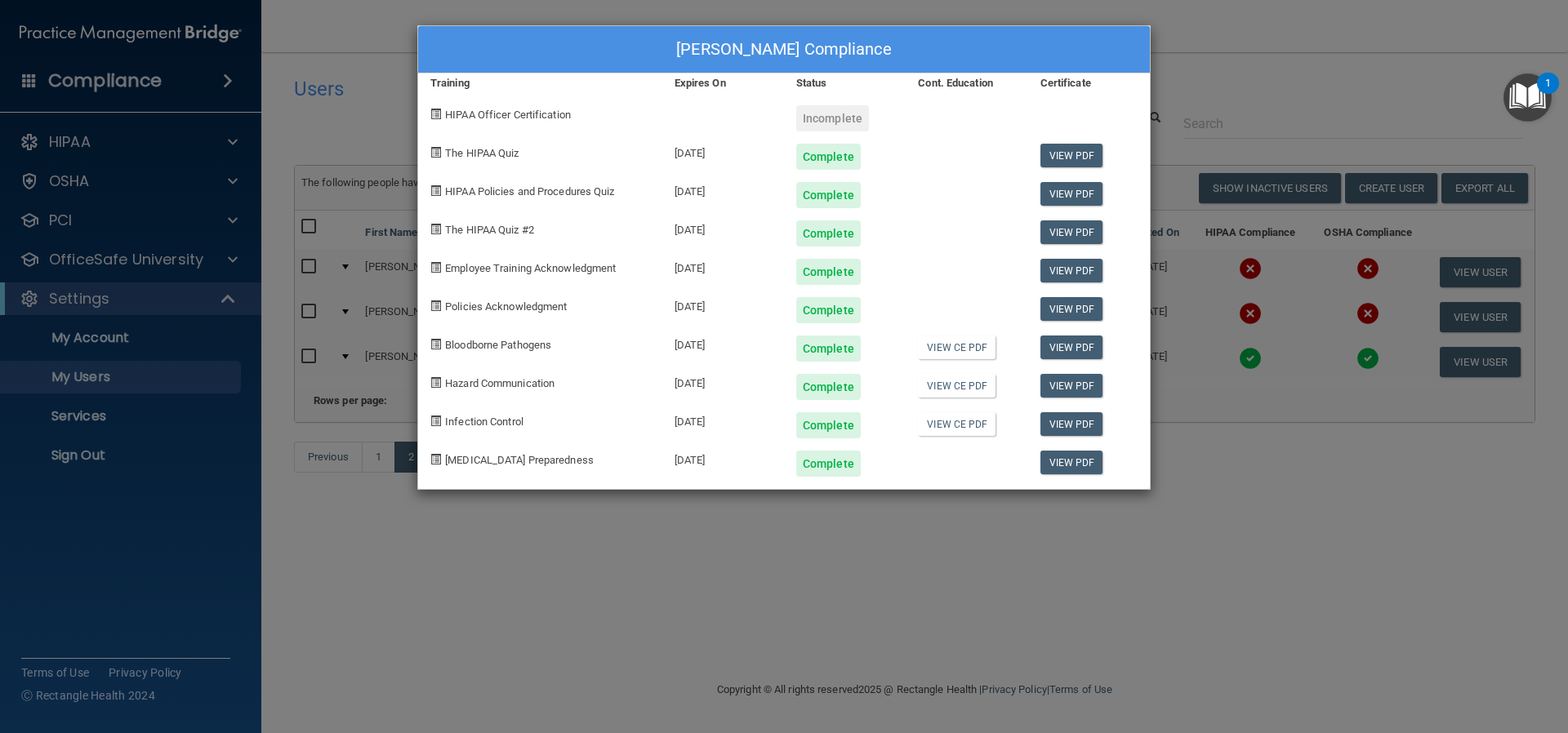
click at [528, 597] on div "Brianna Wolff's Compliance Training Expires On Status Cont. Education Certifica…" at bounding box center [784, 366] width 1568 height 733
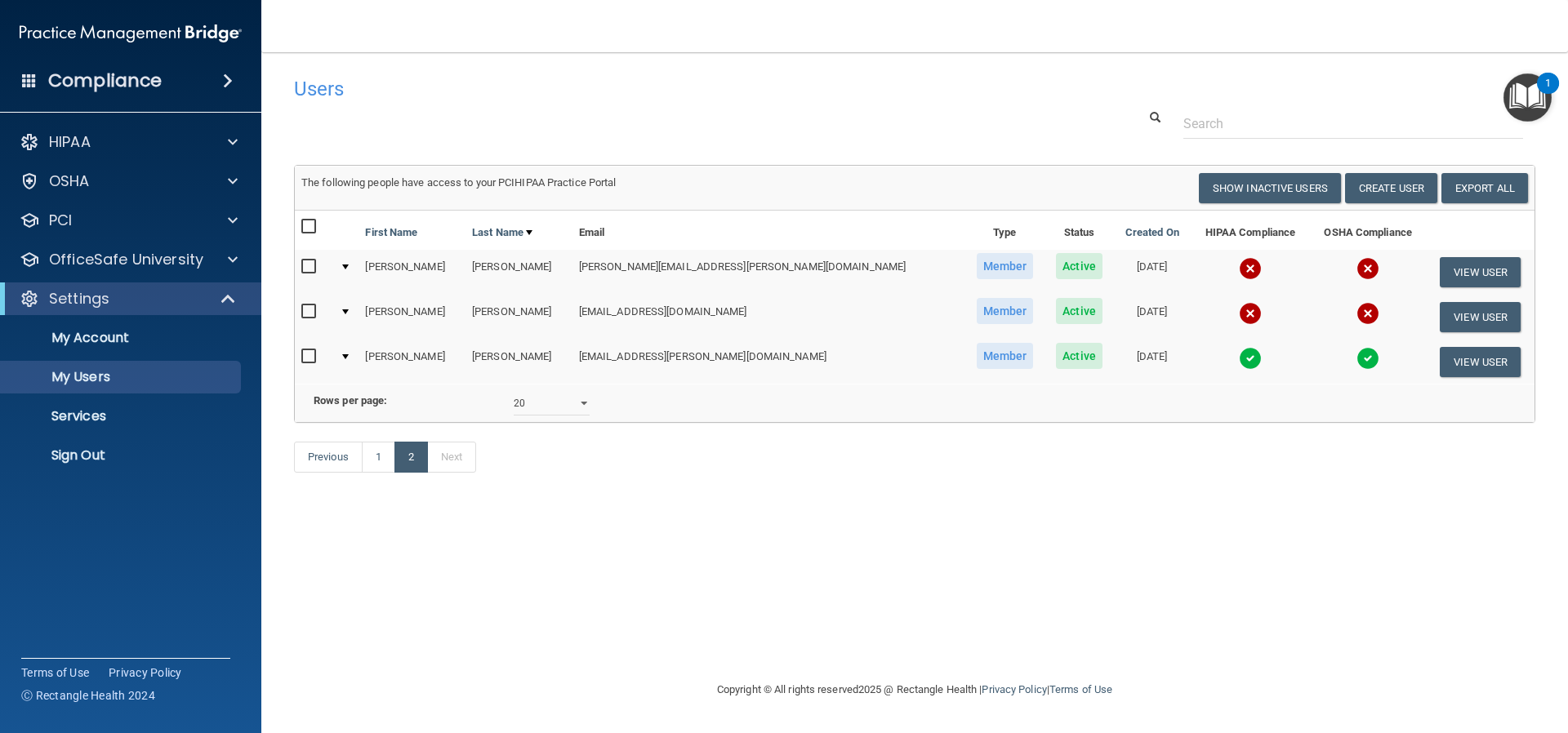
click at [1239, 309] on img at bounding box center [1250, 313] width 23 height 23
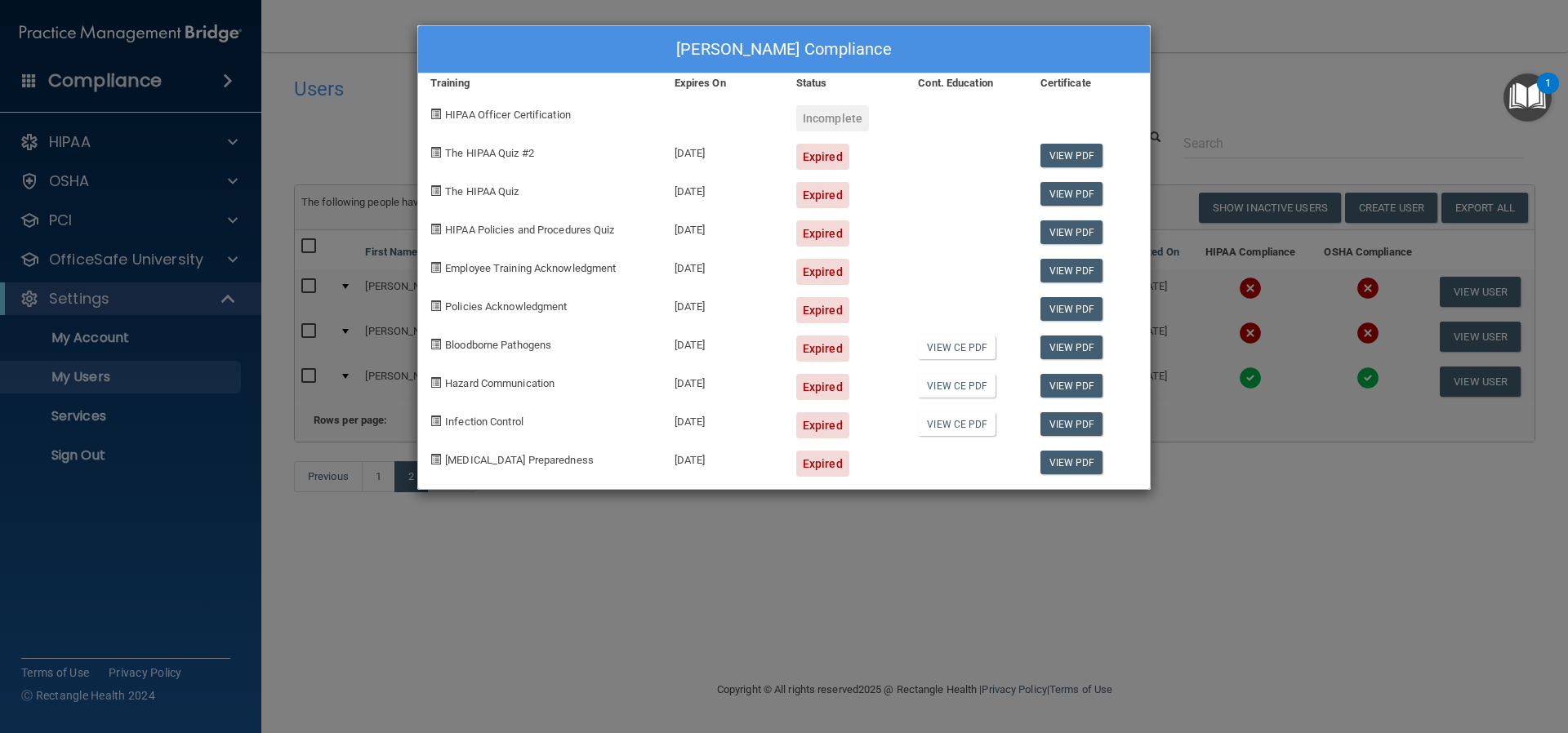
click at [802, 569] on div "Tina Walters's Compliance Training Expires On Status Cont. Education Certificat…" at bounding box center [784, 366] width 1568 height 733
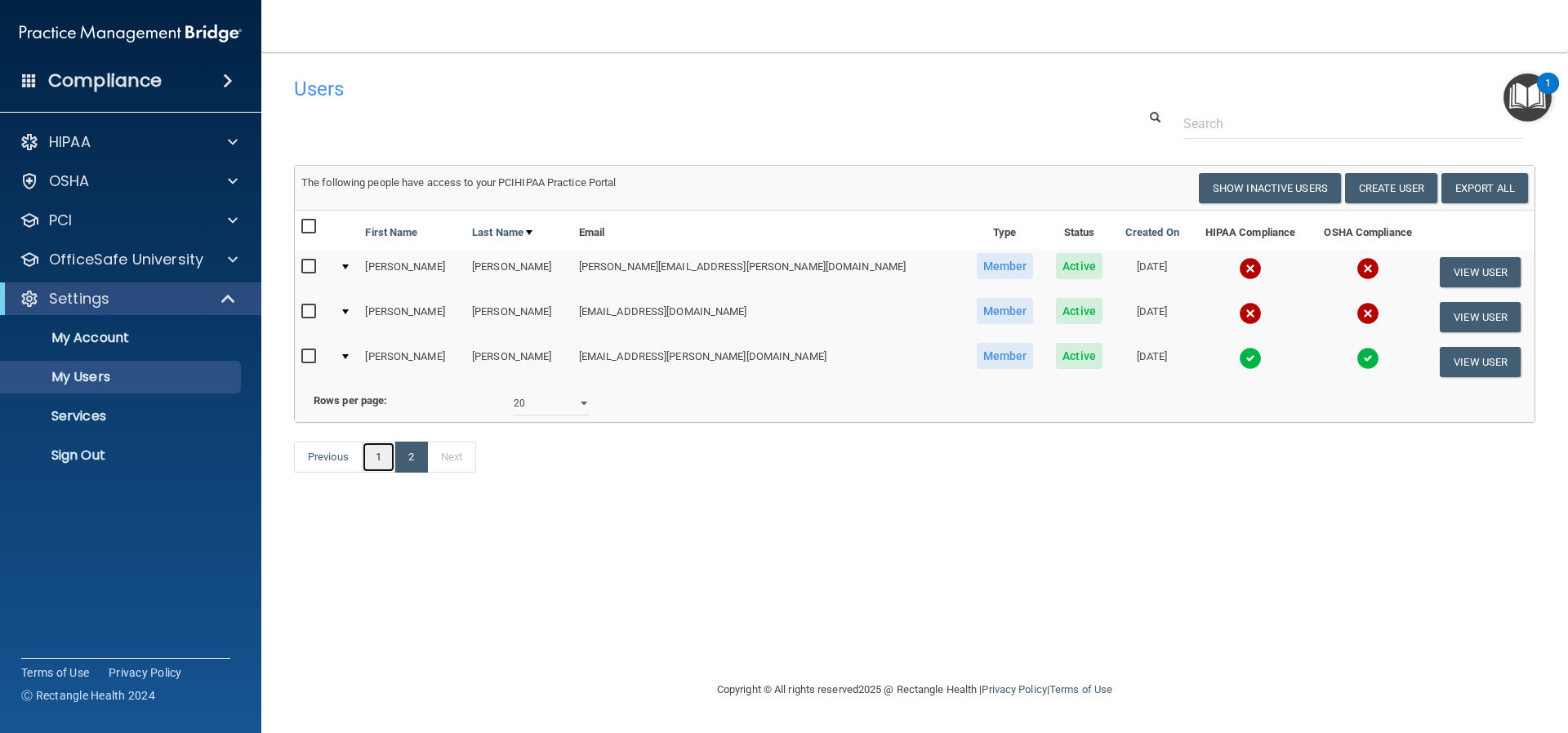
click at [373, 472] on link "1" at bounding box center [378, 457] width 33 height 31
select select "20"
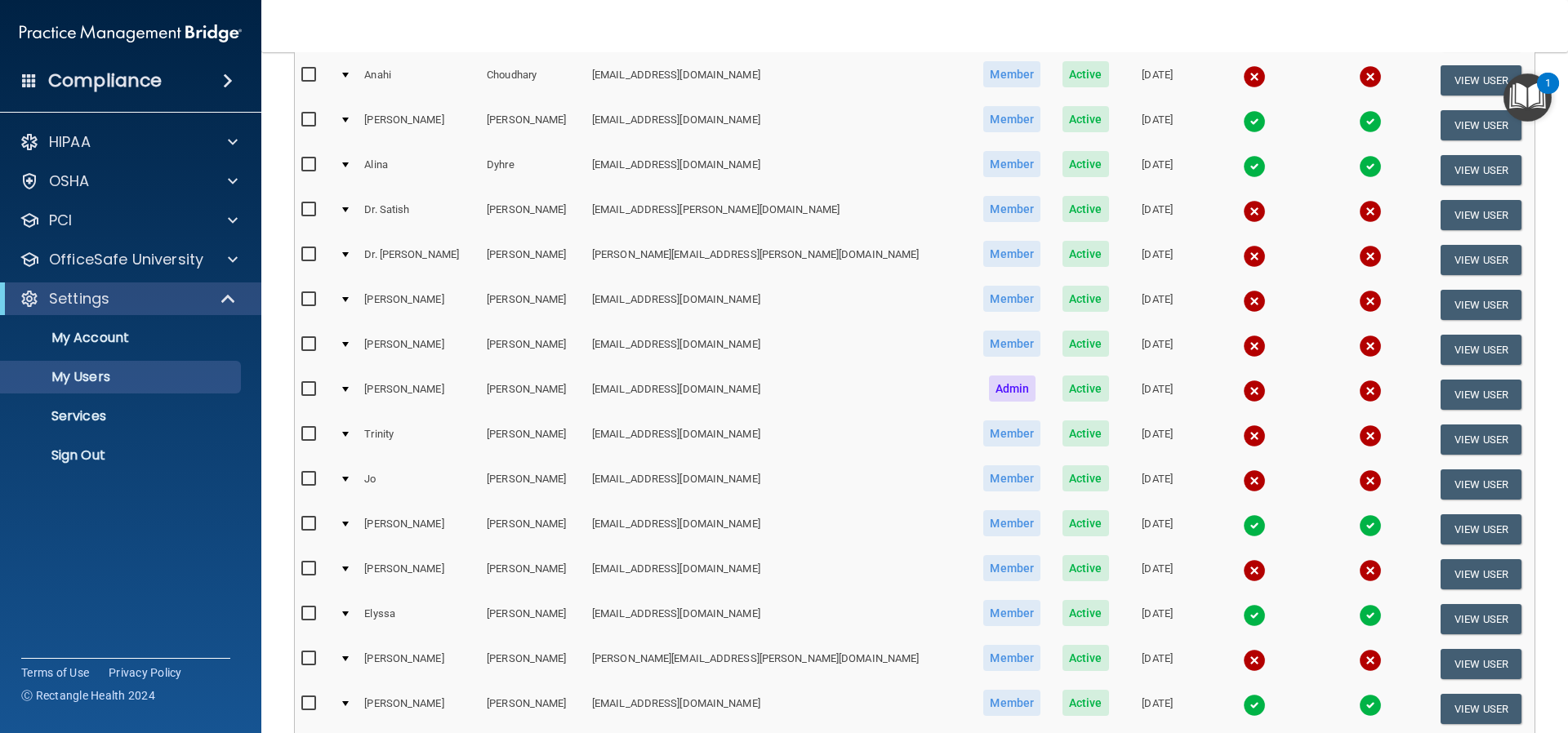
scroll to position [409, 0]
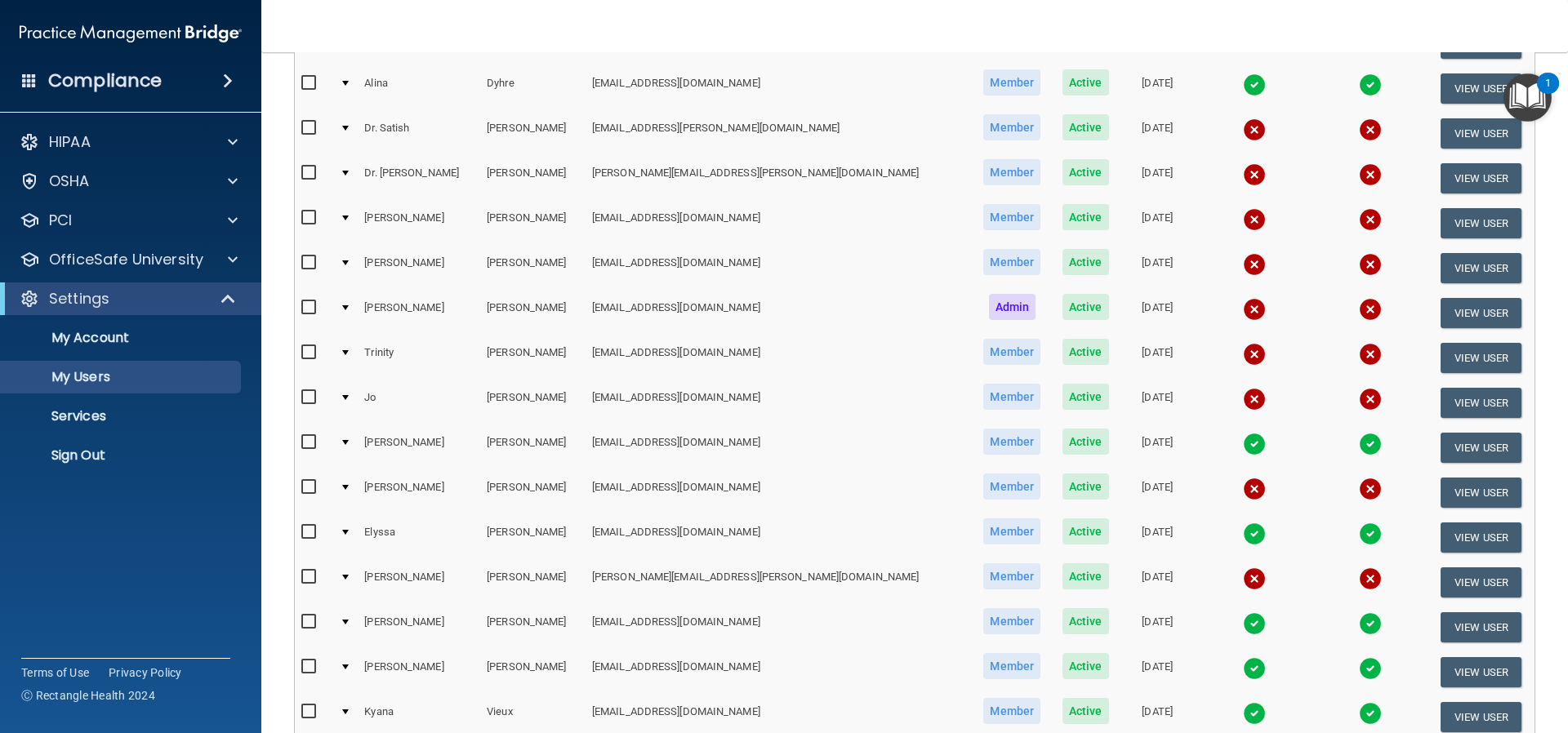
click at [1243, 573] on img at bounding box center [1254, 579] width 23 height 23
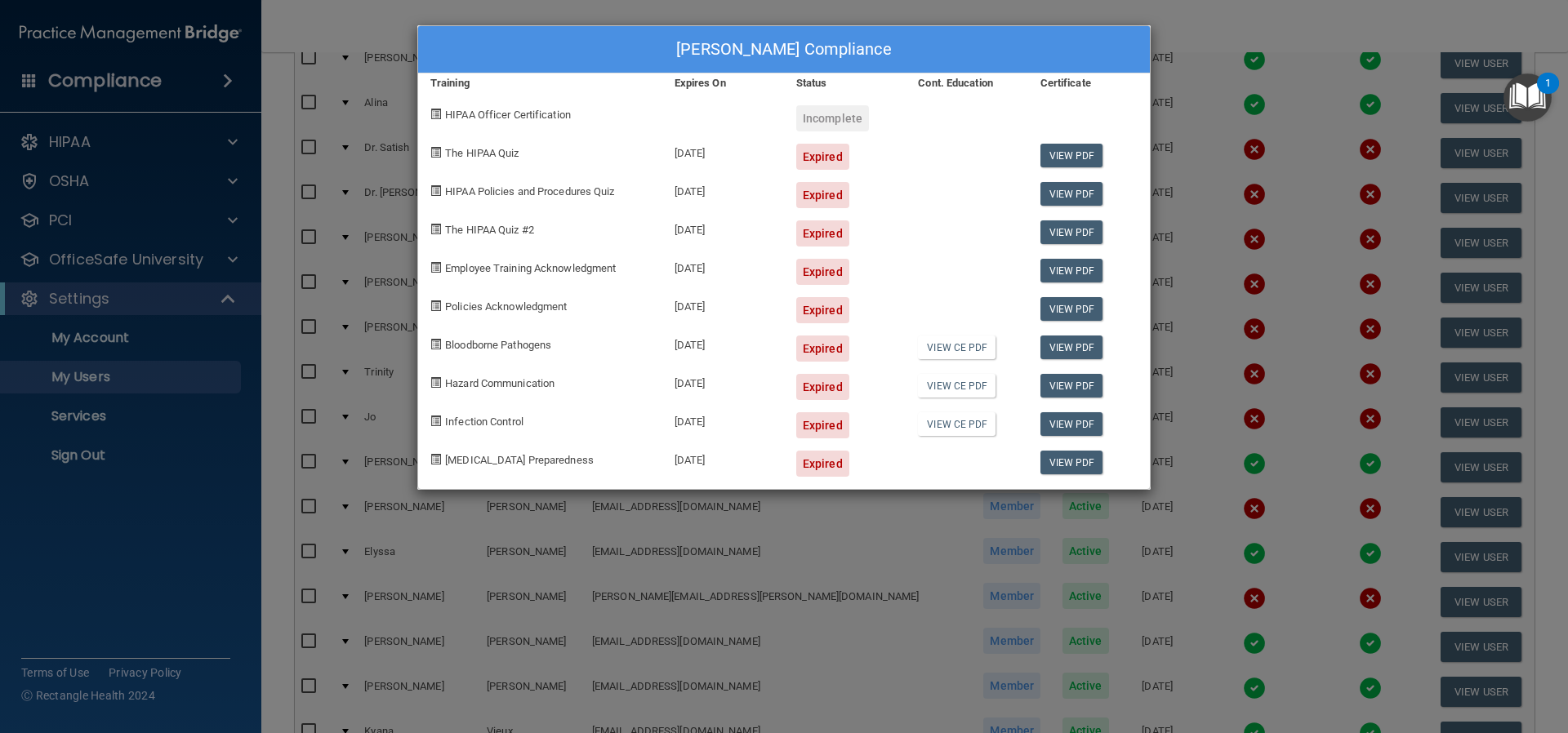
click at [771, 572] on div "Letty Moore's Compliance Training Expires On Status Cont. Education Certificate…" at bounding box center [784, 366] width 1568 height 733
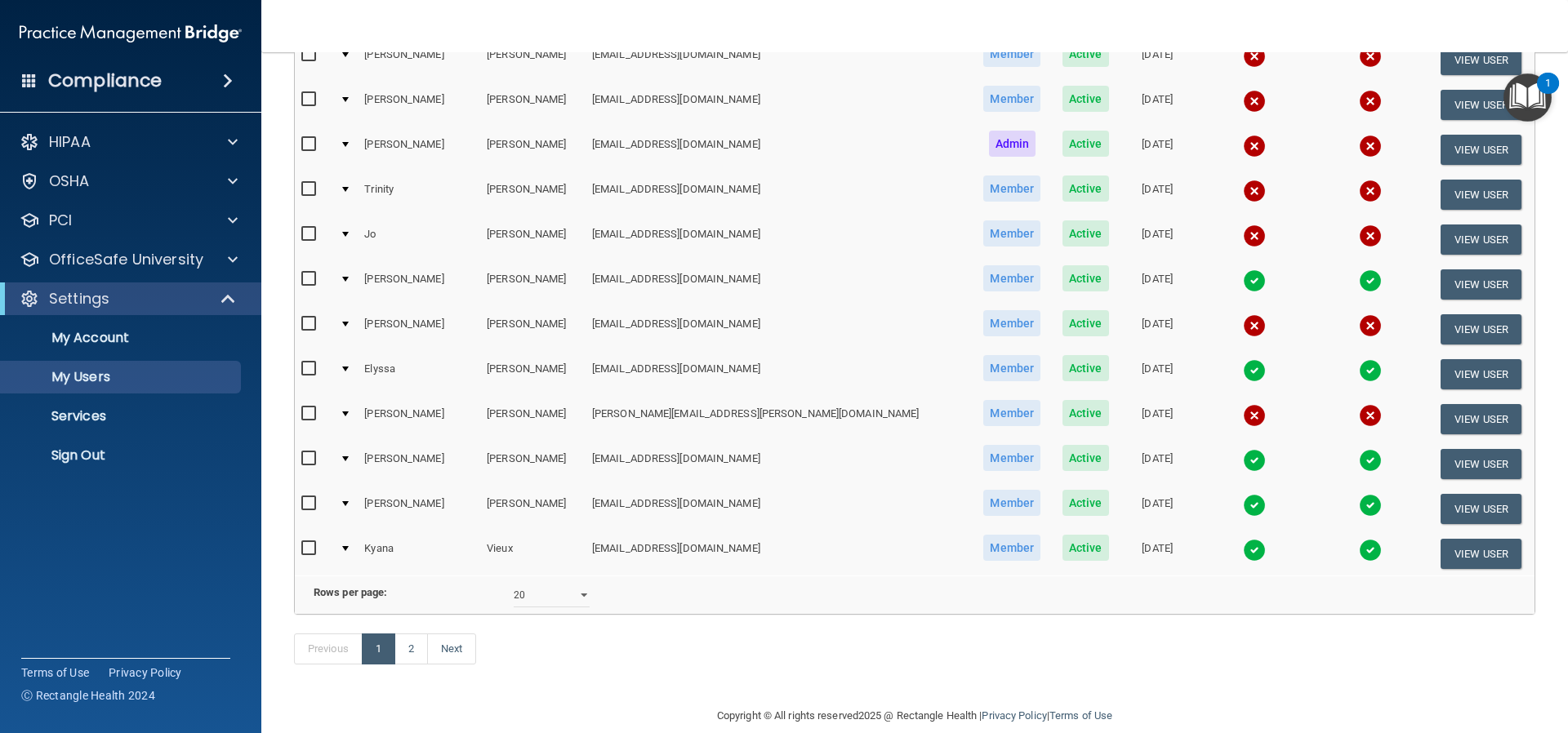
scroll to position [618, 0]
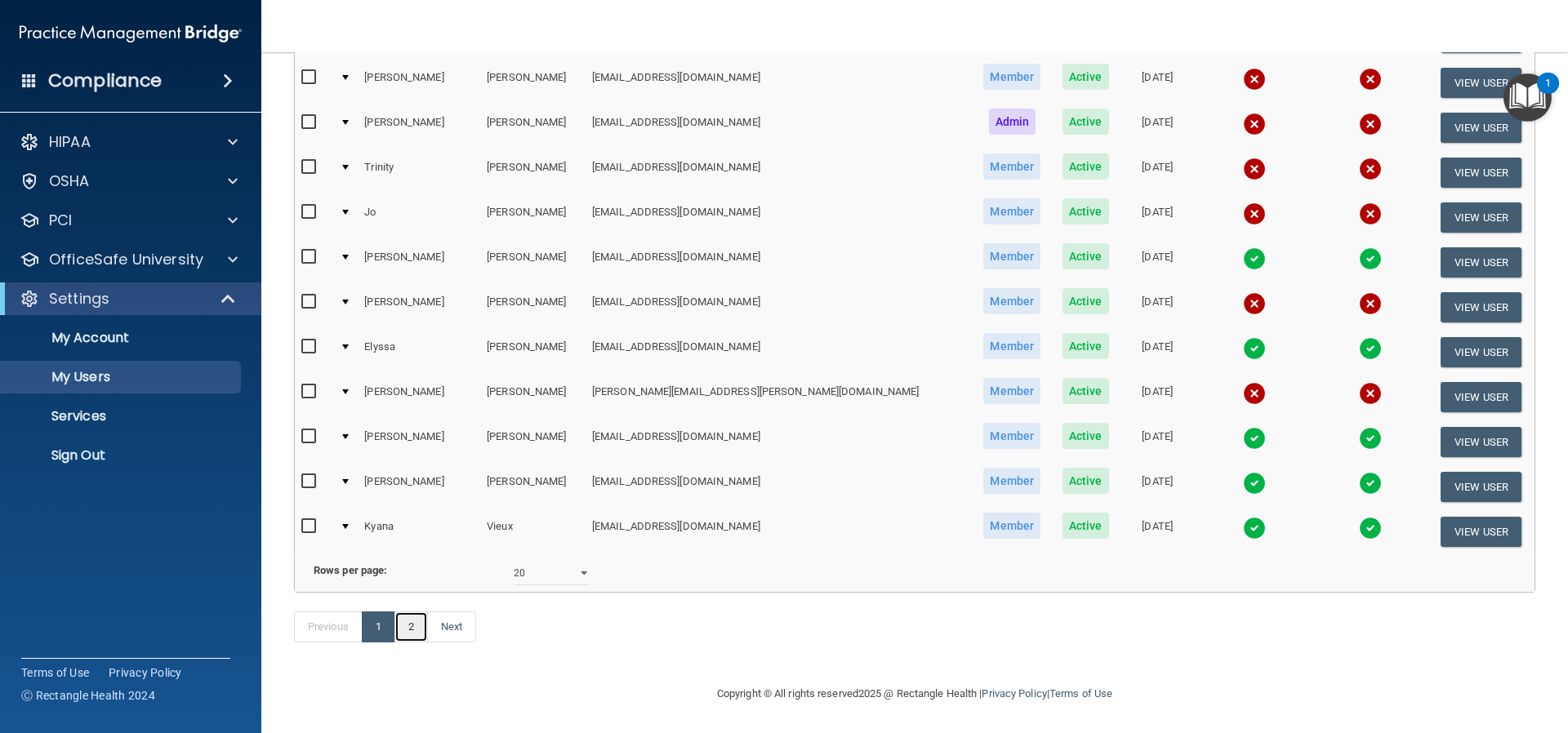
click at [411, 627] on link "2" at bounding box center [410, 627] width 33 height 31
select select "20"
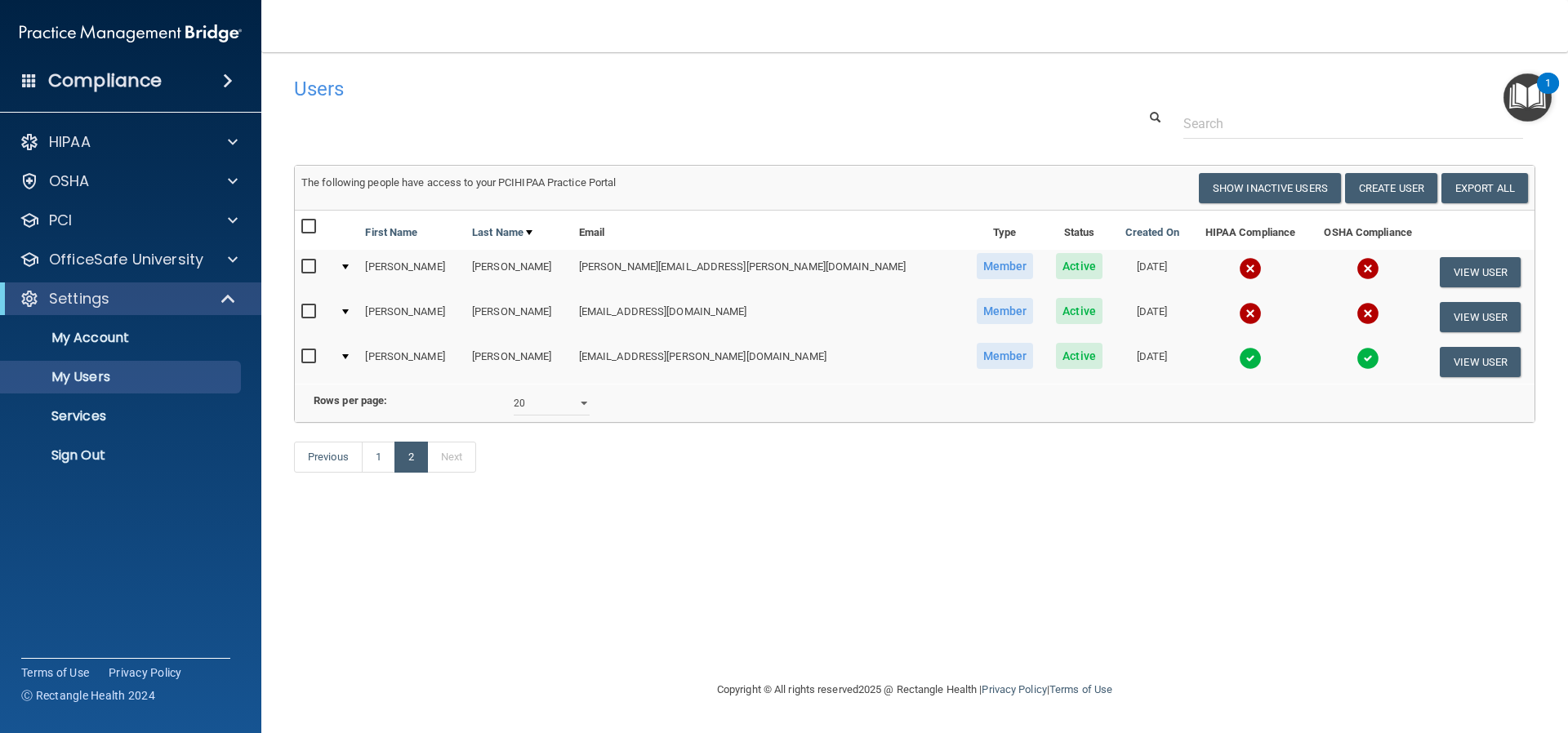
click at [1239, 268] on img at bounding box center [1250, 268] width 23 height 23
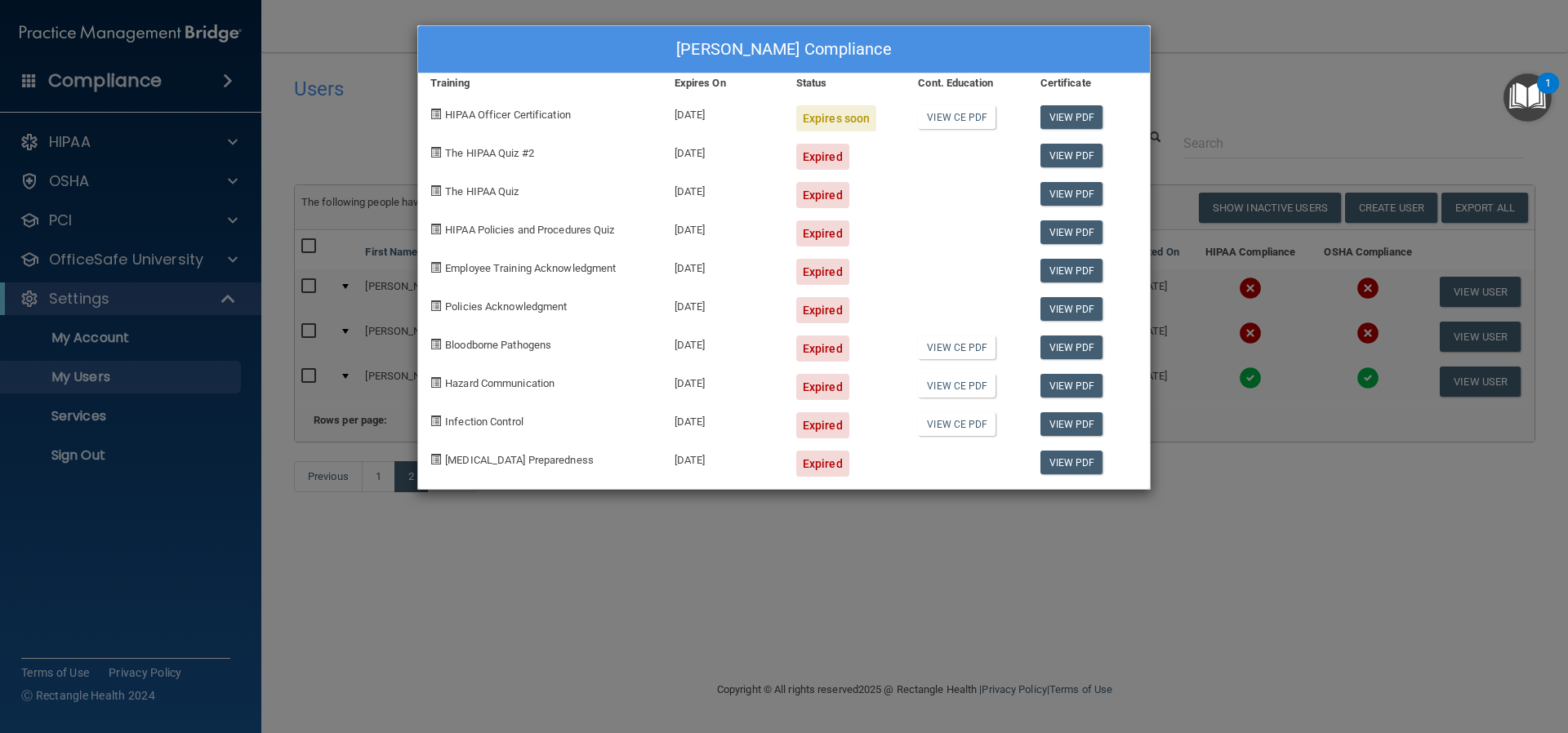
click at [756, 577] on div "Michelle Vincent's Compliance Training Expires On Status Cont. Education Certif…" at bounding box center [784, 366] width 1568 height 733
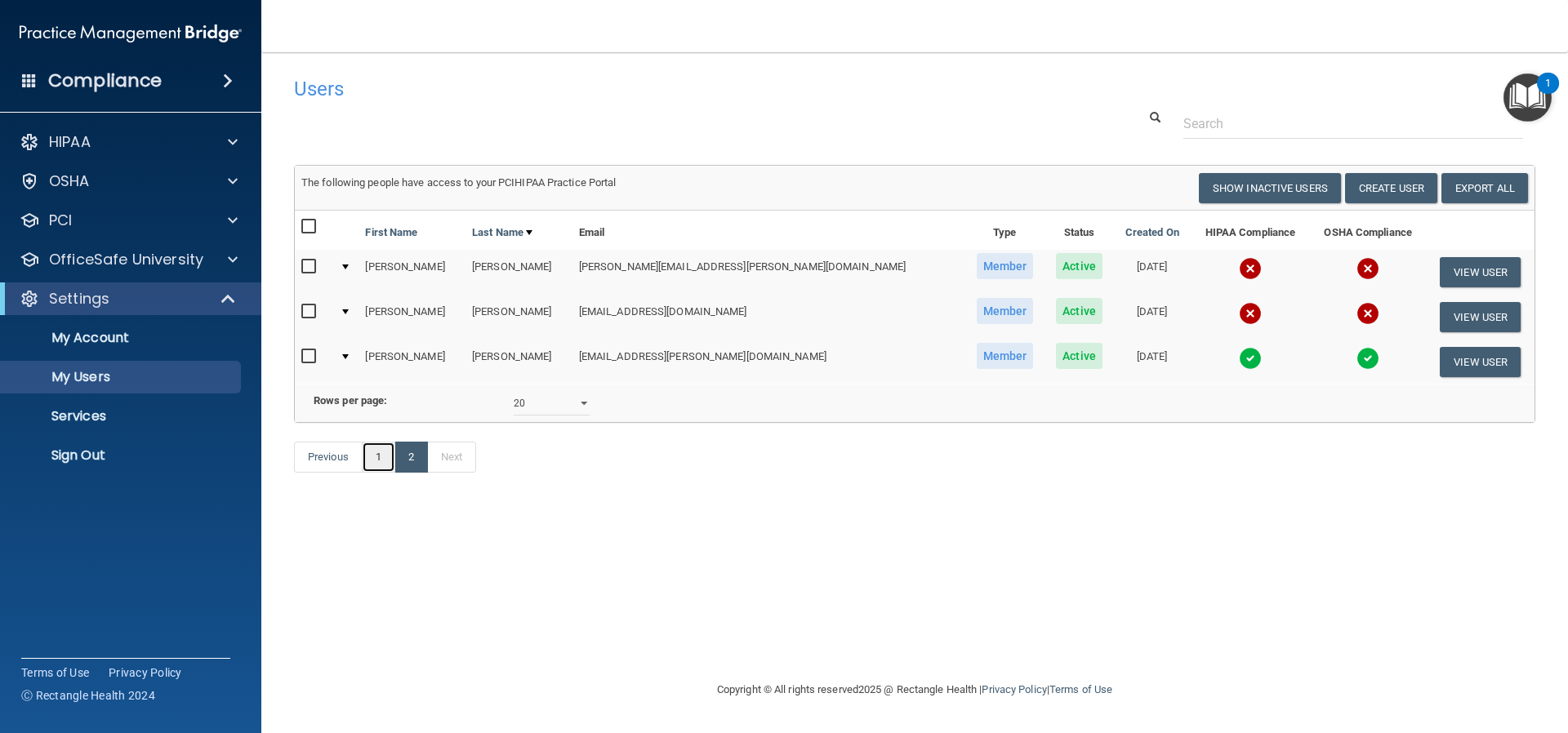
click at [370, 472] on link "1" at bounding box center [378, 457] width 33 height 31
select select "20"
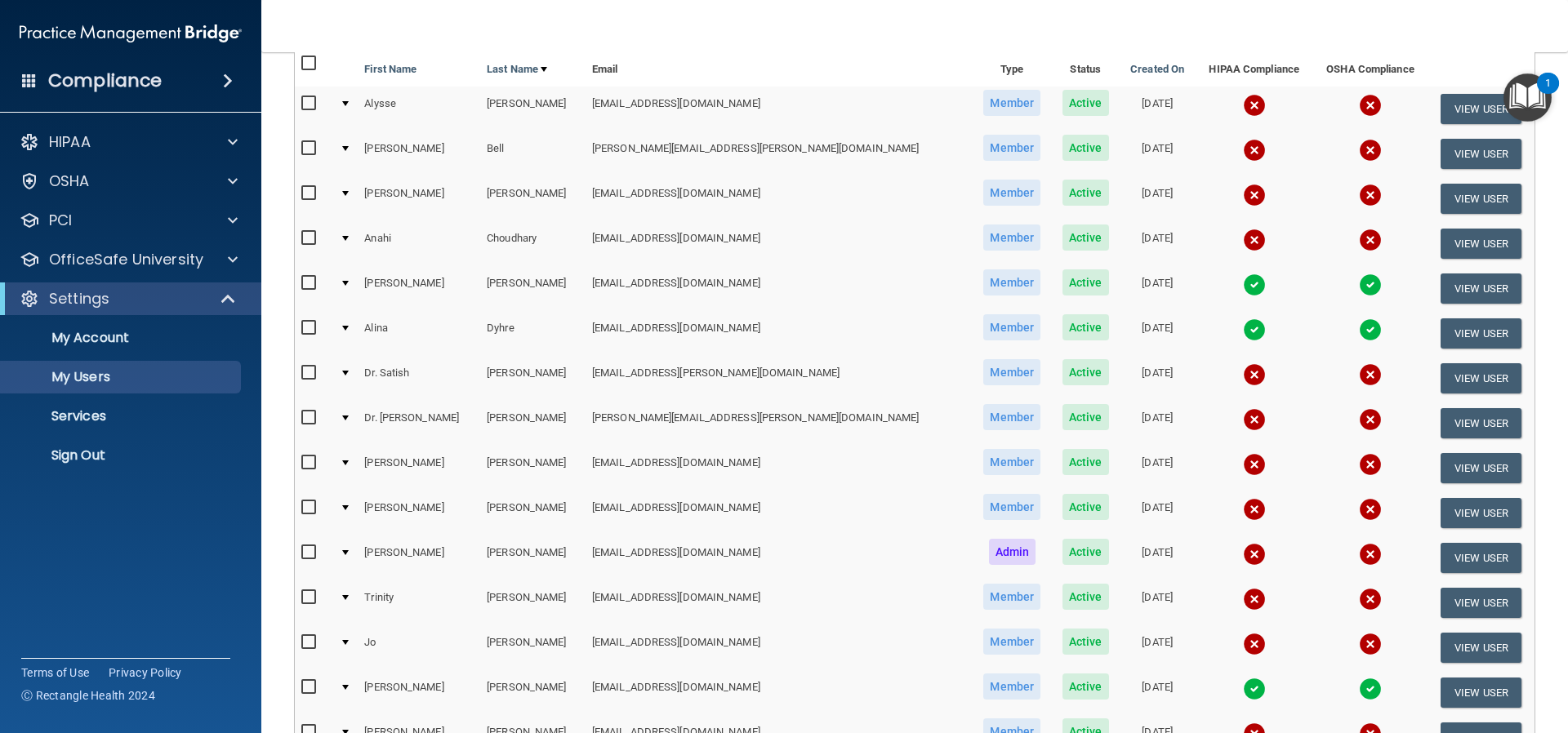
scroll to position [327, 0]
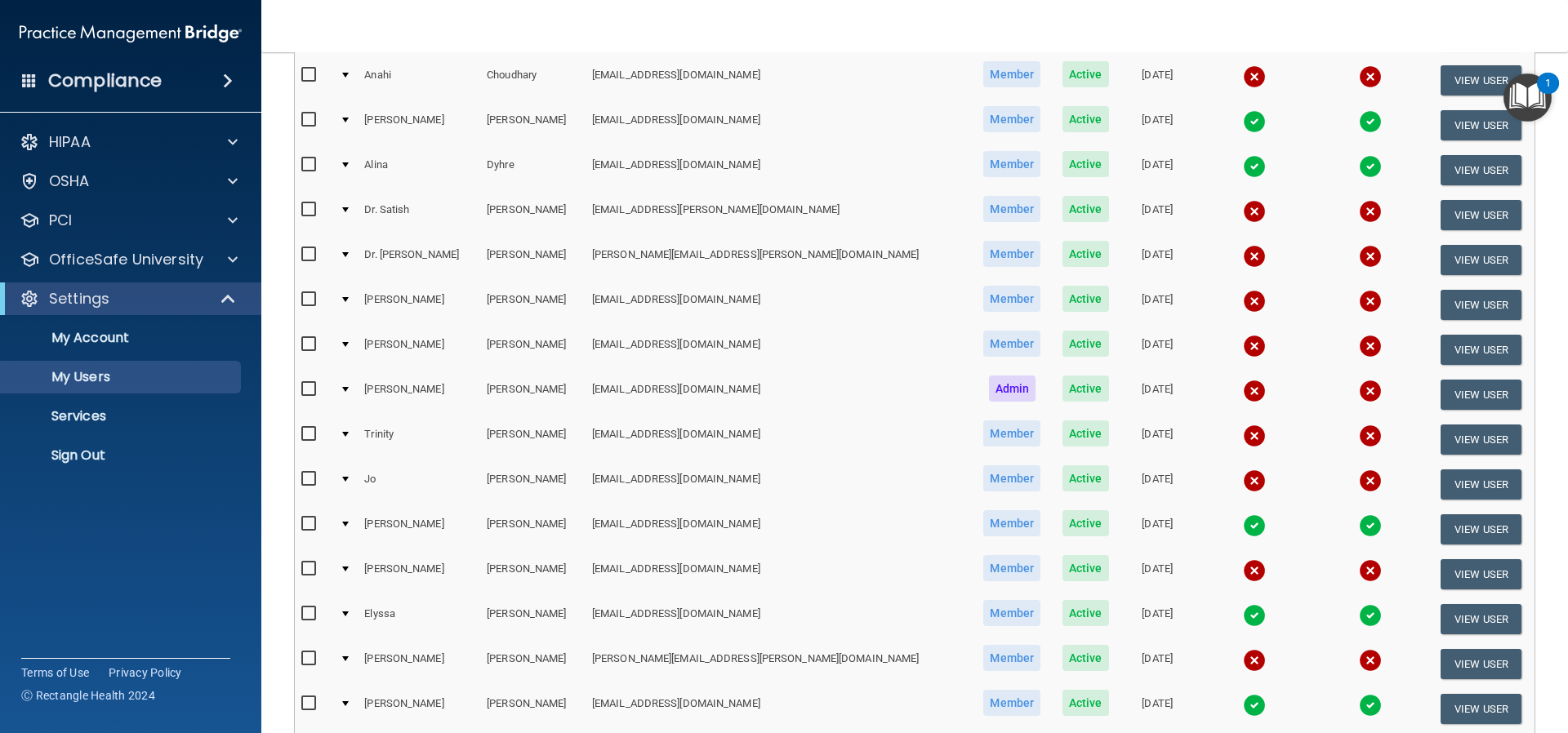
click at [1243, 571] on img at bounding box center [1254, 570] width 23 height 23
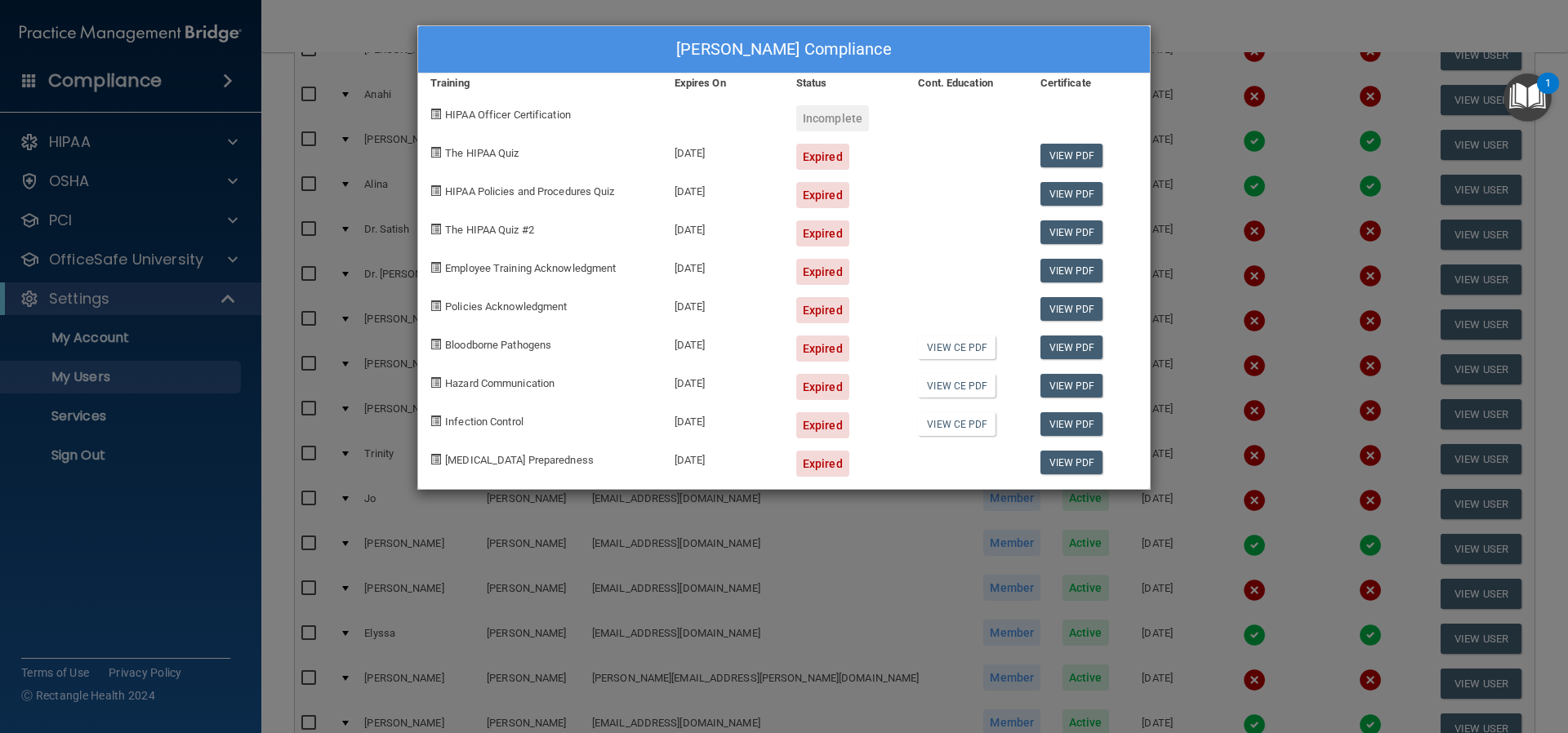
click at [734, 541] on div "Kaya Merz's Compliance Training Expires On Status Cont. Education Certificate H…" at bounding box center [784, 366] width 1568 height 733
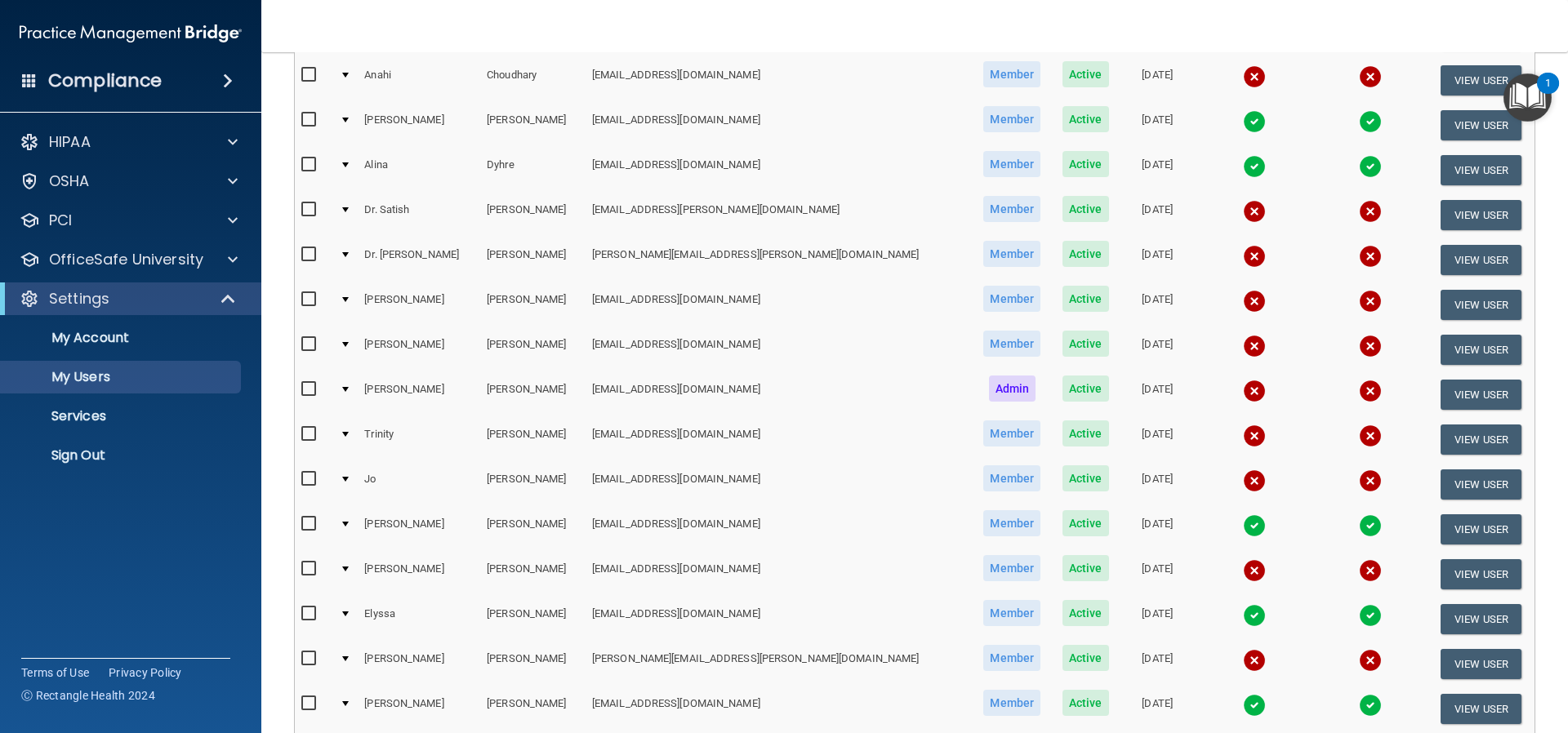
click at [1243, 298] on img at bounding box center [1254, 301] width 23 height 23
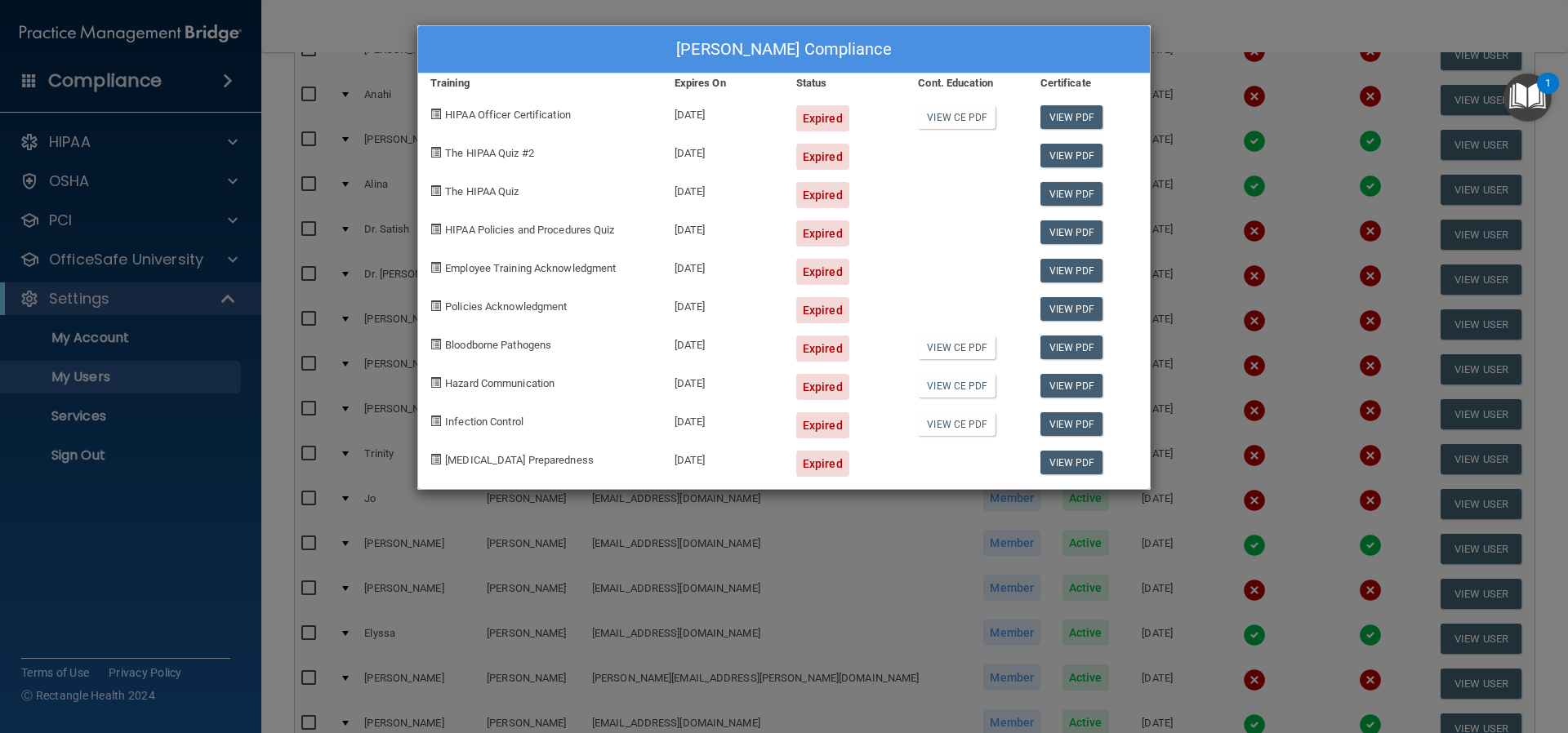
click at [755, 556] on div "Donna Howard's Compliance Training Expires On Status Cont. Education Certificat…" at bounding box center [784, 366] width 1568 height 733
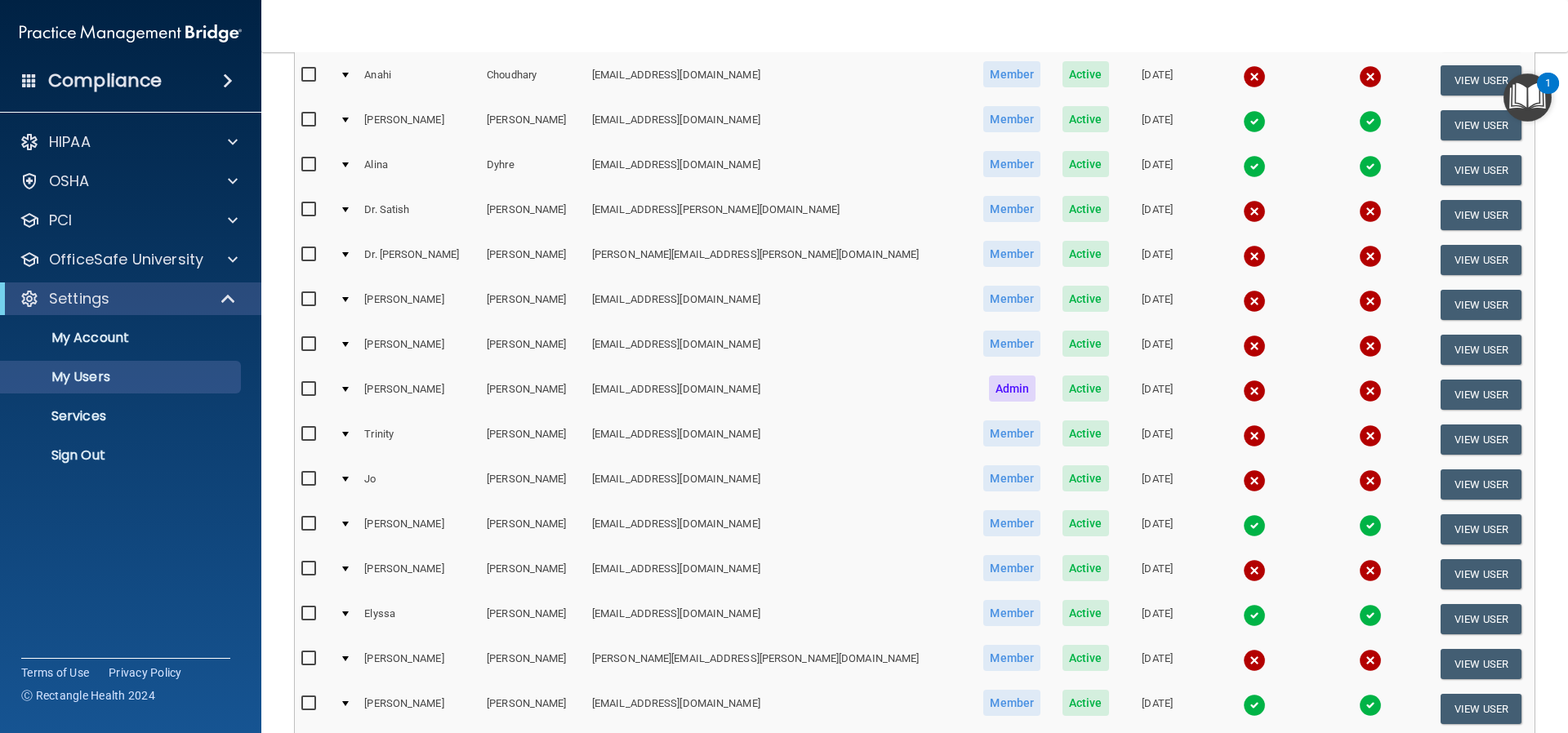
scroll to position [0, 0]
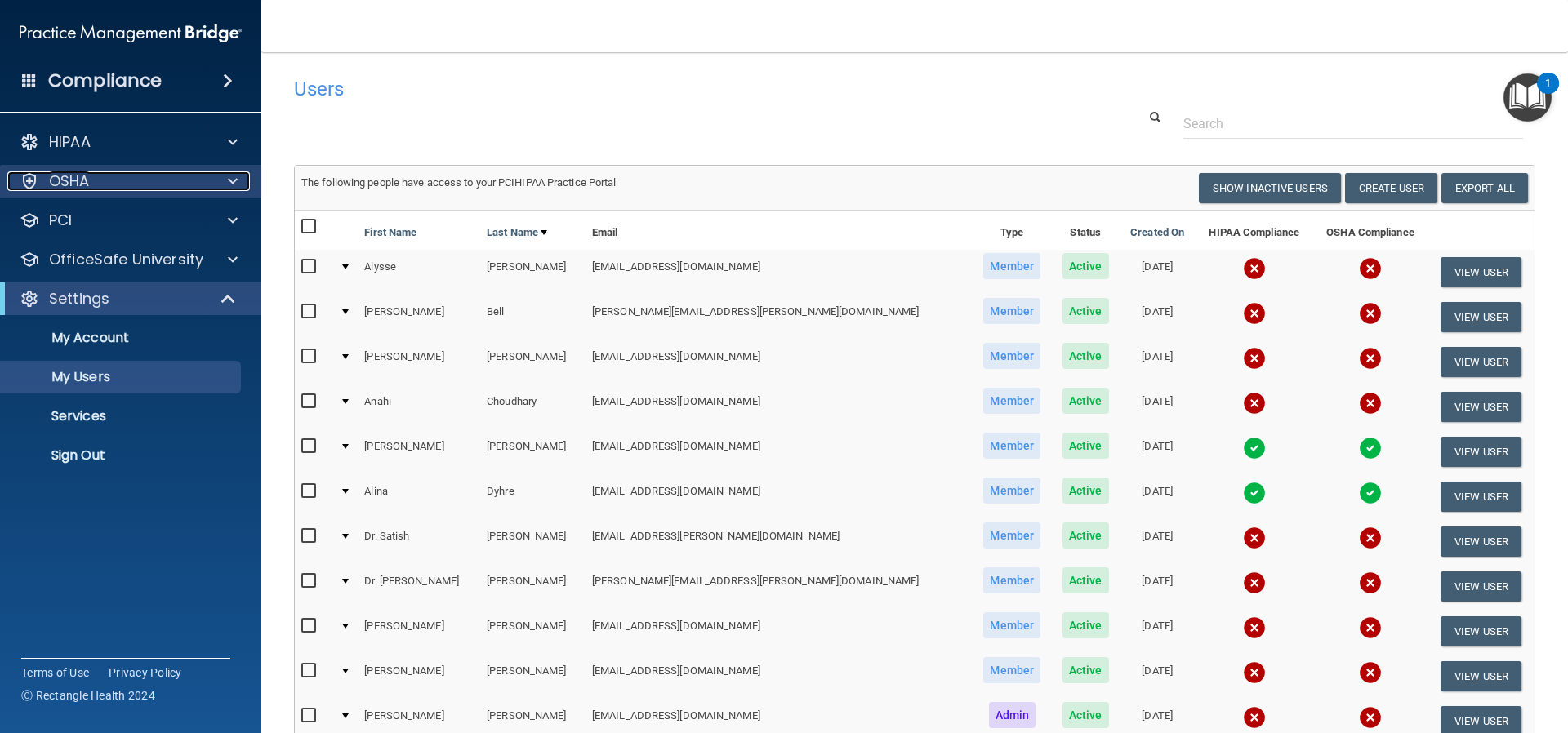
click at [102, 180] on div "OSHA" at bounding box center [109, 180] width 203 height 20
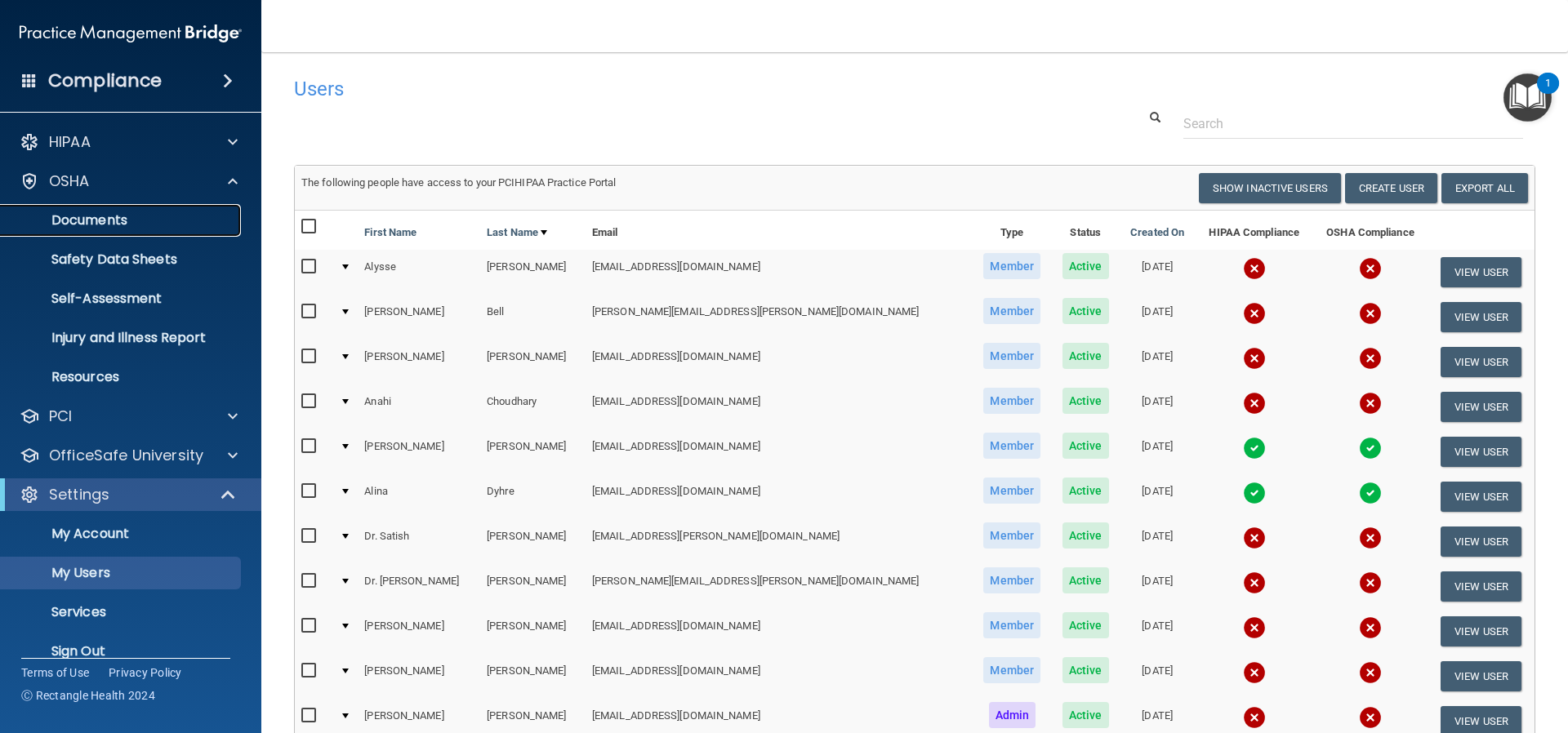
click at [112, 212] on p "Documents" at bounding box center [122, 220] width 223 height 16
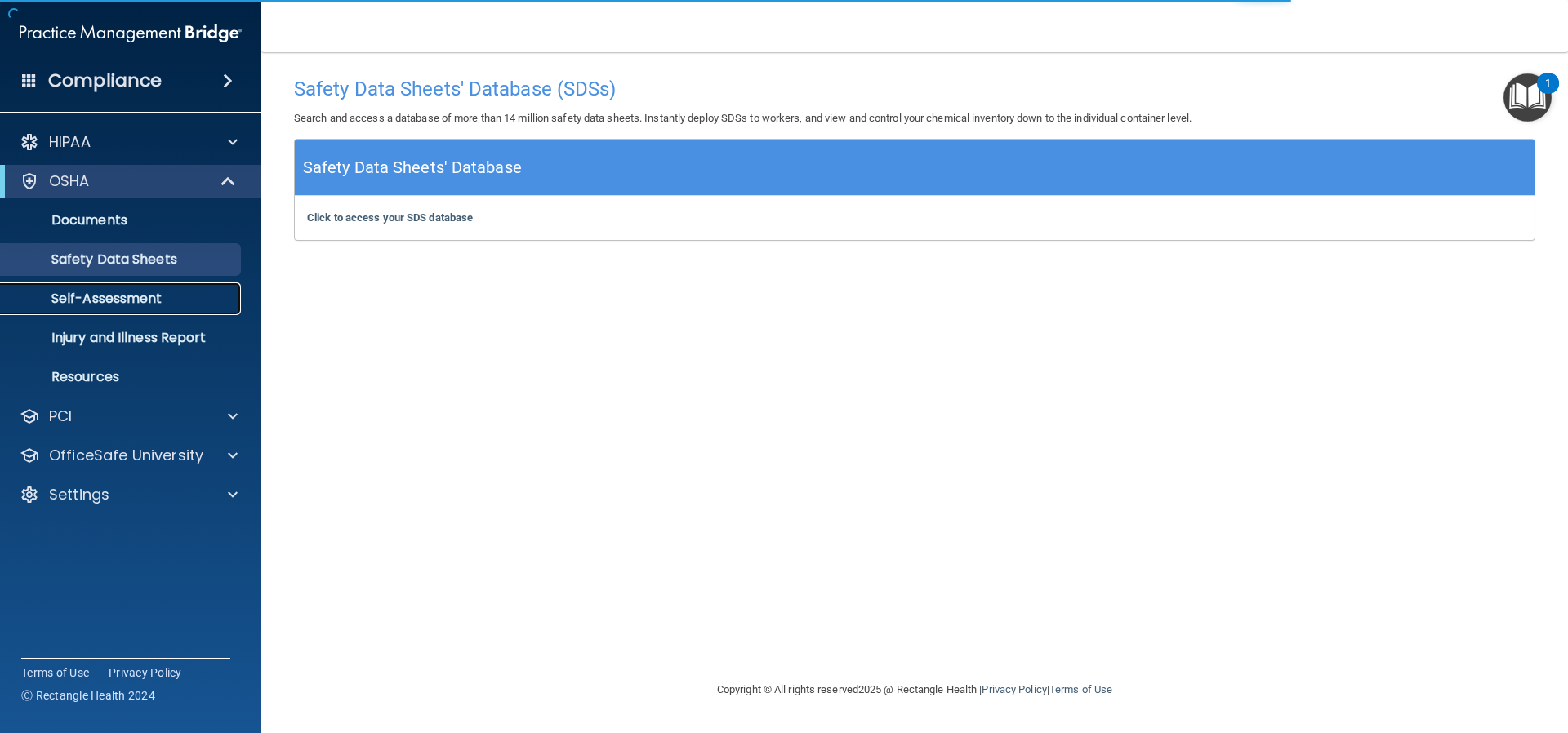
click at [125, 301] on p "Self-Assessment" at bounding box center [122, 298] width 223 height 16
